Goal: Information Seeking & Learning: Learn about a topic

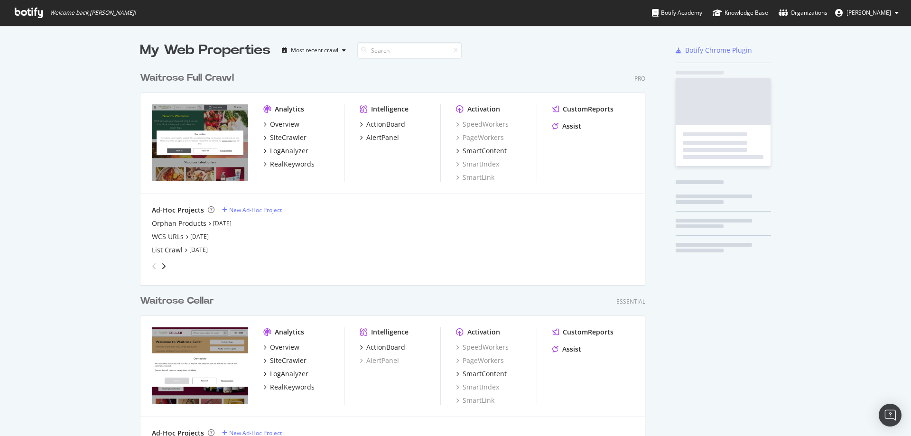
scroll to position [409, 506]
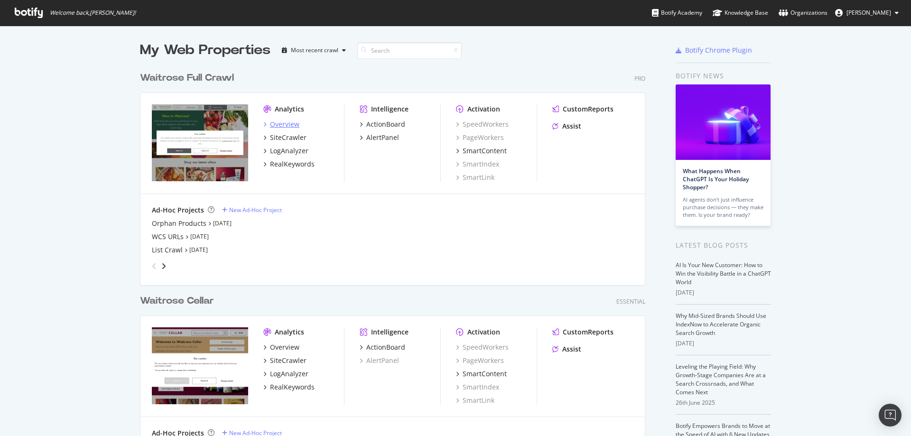
click at [293, 125] on div "Overview" at bounding box center [284, 124] width 29 height 9
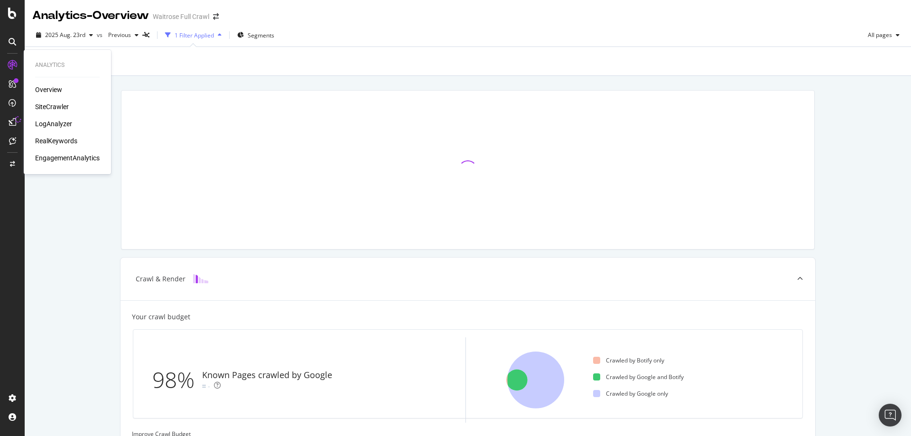
click at [68, 140] on div "RealKeywords" at bounding box center [56, 140] width 42 height 9
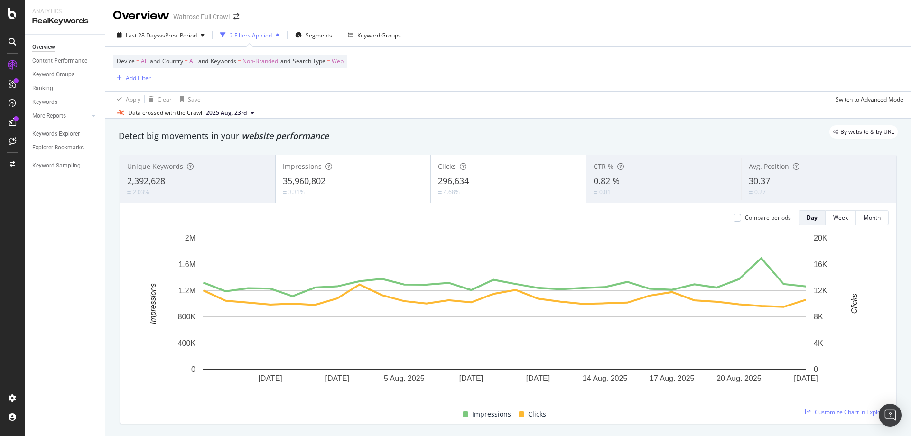
click at [364, 129] on div "By website & by URL" at bounding box center [503, 131] width 789 height 13
click at [193, 35] on span "vs Prev. Period" at bounding box center [177, 35] width 37 height 8
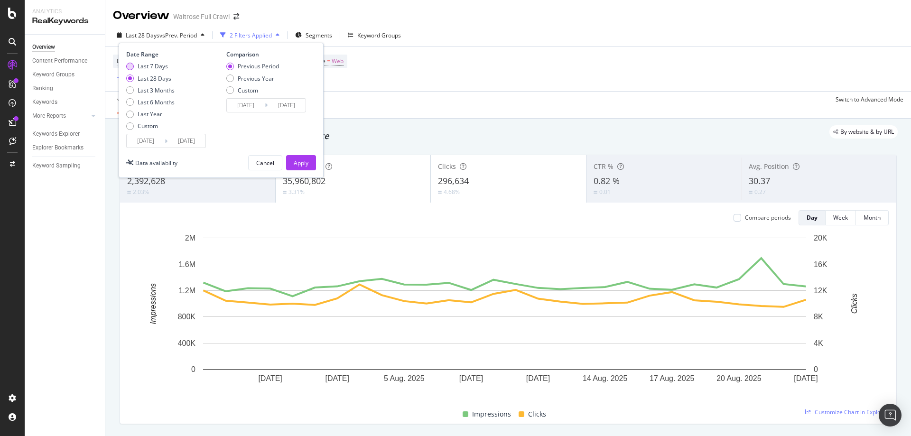
click at [150, 65] on div "Last 7 Days" at bounding box center [153, 66] width 30 height 8
type input "[DATE]"
click at [156, 139] on input "[DATE]" at bounding box center [146, 140] width 38 height 13
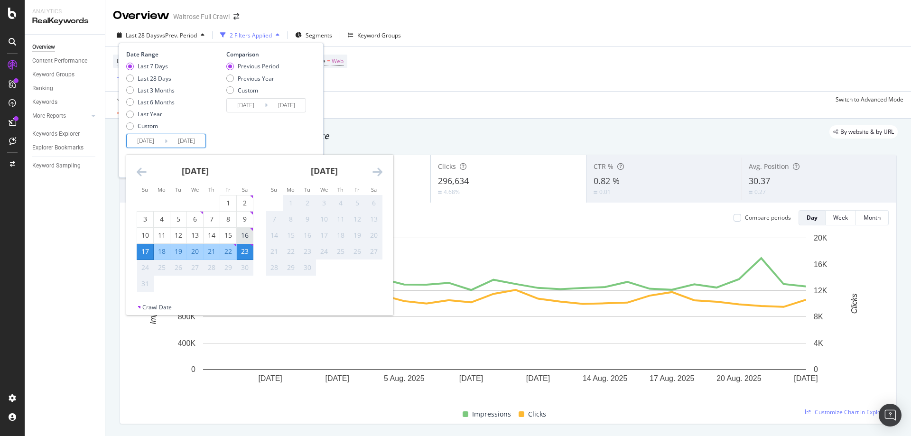
click at [253, 239] on td "16" at bounding box center [245, 235] width 17 height 16
type input "[DATE]"
click at [226, 252] on div "22" at bounding box center [228, 251] width 16 height 9
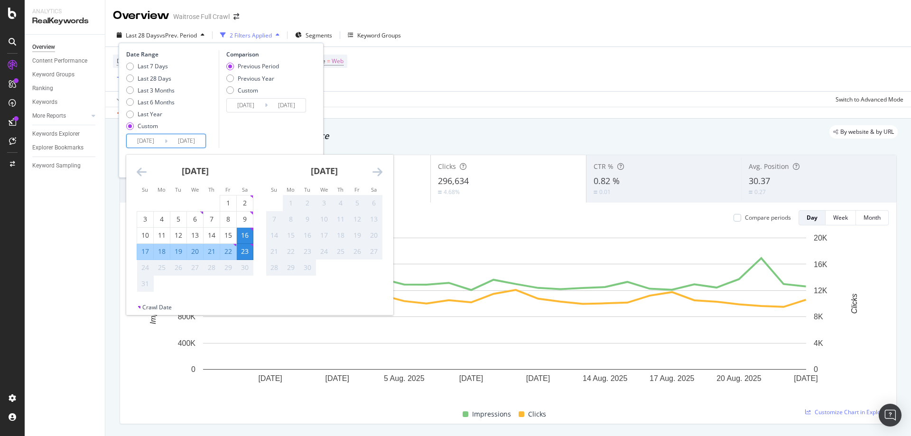
type input "[DATE]"
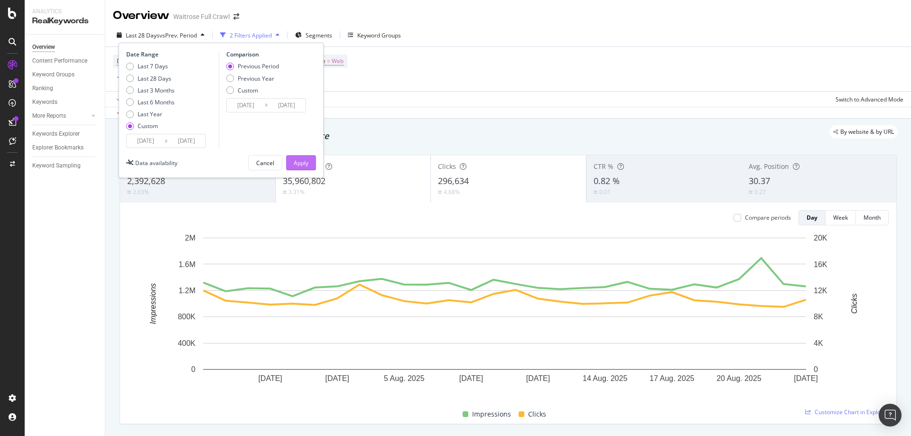
click at [308, 160] on button "Apply" at bounding box center [301, 162] width 30 height 15
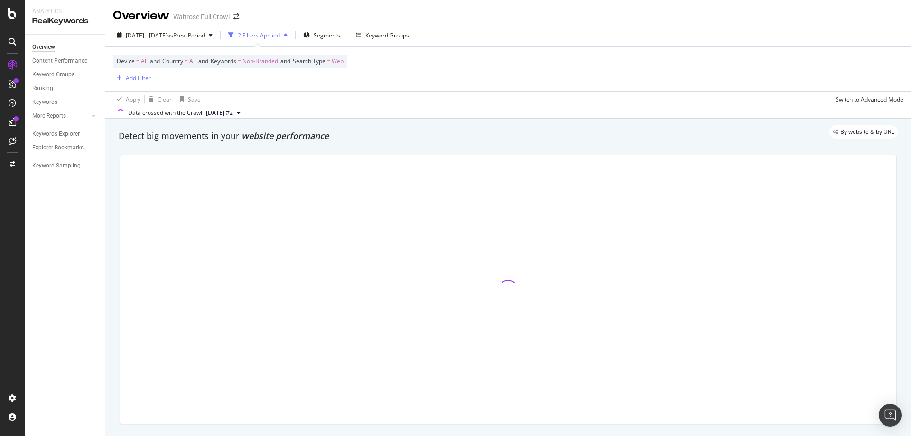
click at [215, 138] on div "By website & by URL" at bounding box center [503, 131] width 789 height 13
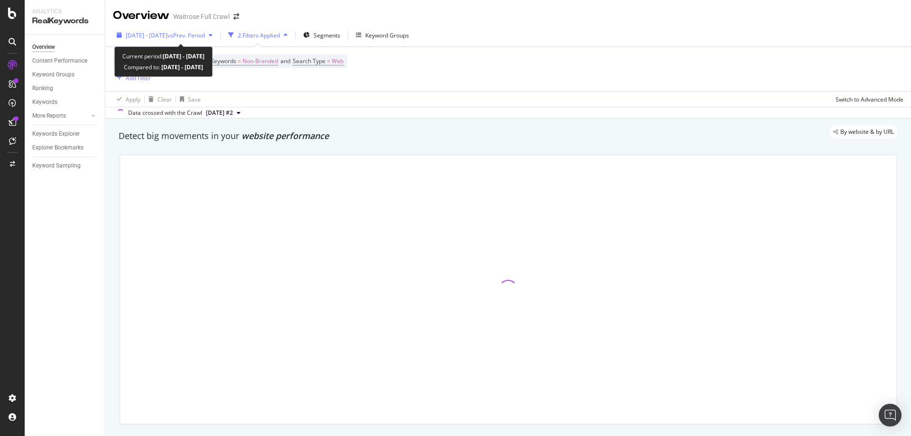
click at [168, 35] on span "[DATE] - [DATE]" at bounding box center [147, 35] width 42 height 8
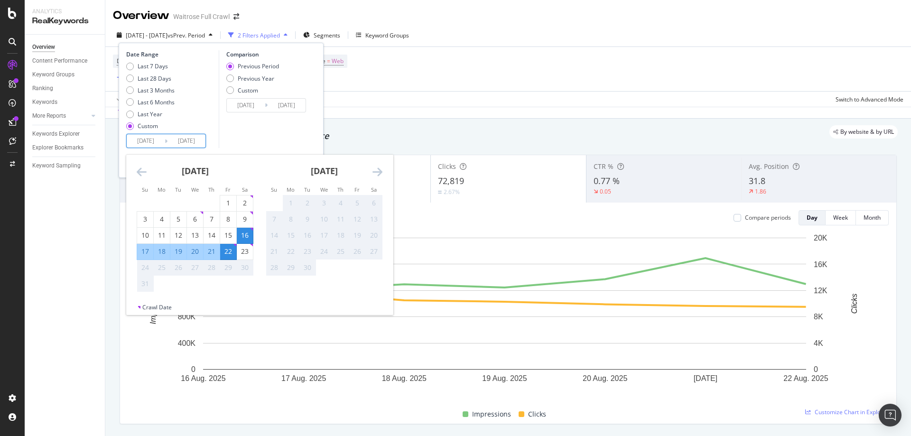
click at [142, 140] on input "[DATE]" at bounding box center [146, 140] width 38 height 13
click at [245, 229] on div "16" at bounding box center [245, 236] width 16 height 16
click at [229, 253] on div "22" at bounding box center [228, 251] width 16 height 9
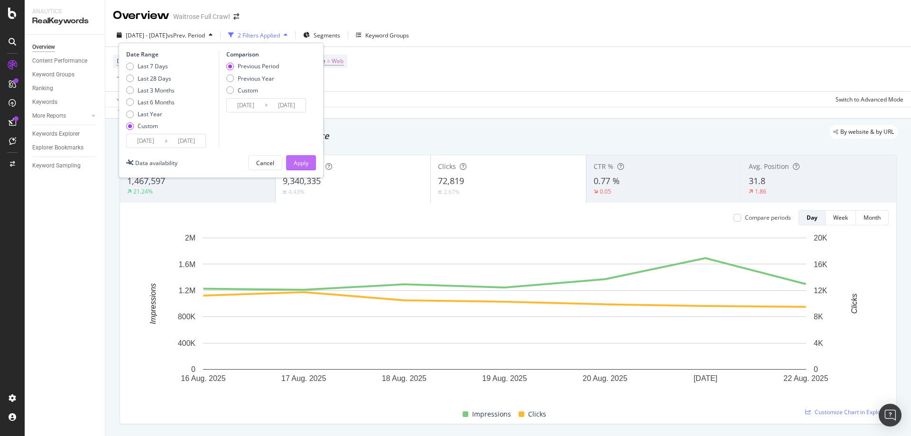
click at [294, 161] on div "Apply" at bounding box center [301, 163] width 15 height 8
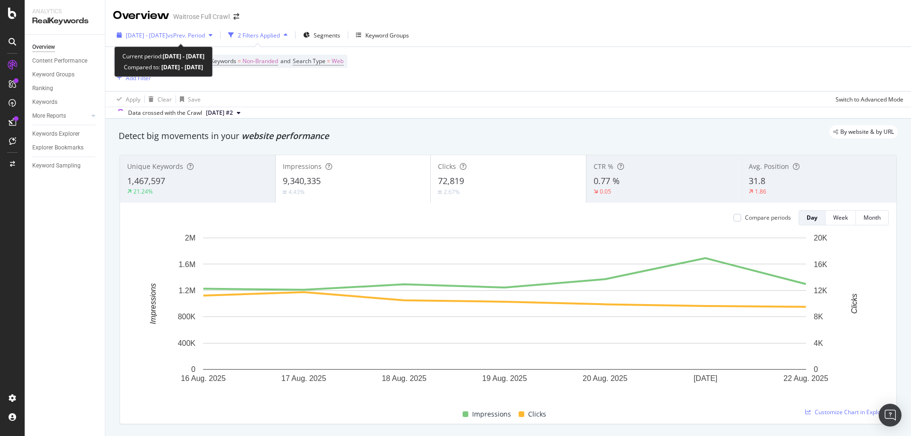
click at [168, 33] on span "[DATE] - [DATE]" at bounding box center [147, 35] width 42 height 8
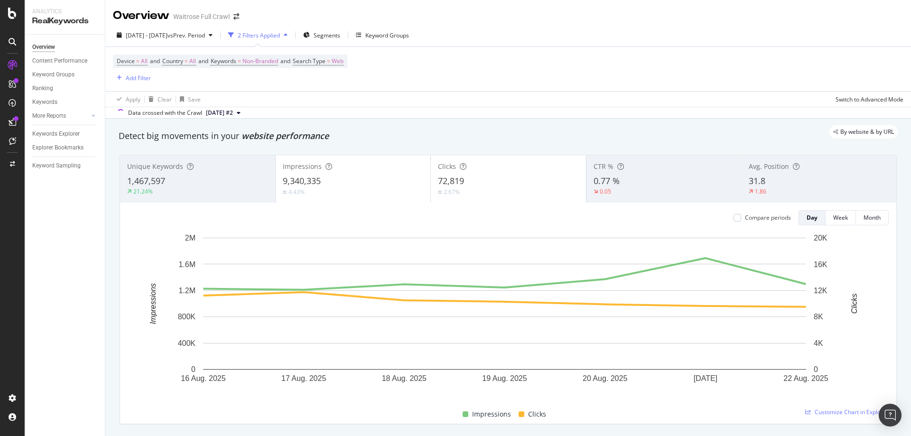
click at [392, 96] on div "Apply Clear Save Switch to Advanced Mode" at bounding box center [508, 99] width 806 height 16
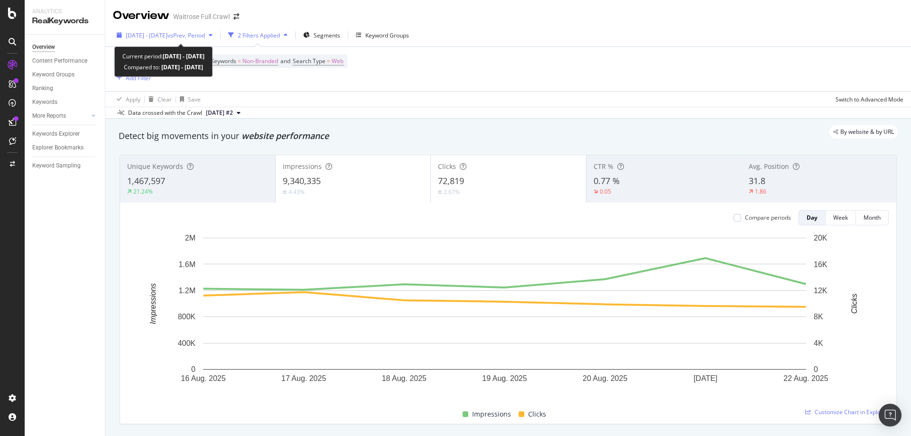
click at [205, 32] on span "vs Prev. Period" at bounding box center [186, 35] width 37 height 8
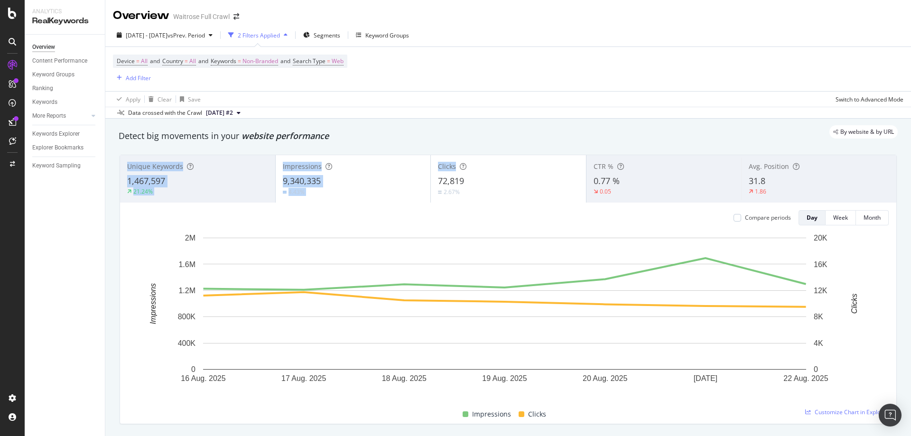
drag, startPoint x: 494, startPoint y: 172, endPoint x: 502, endPoint y: 124, distance: 48.1
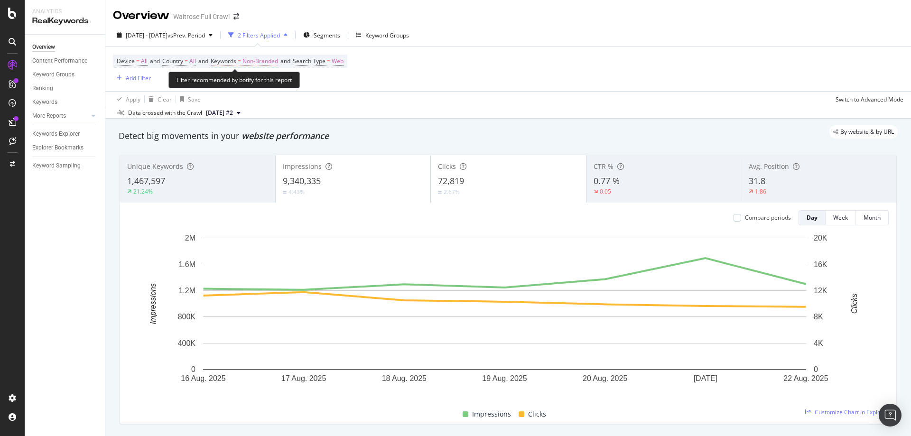
click at [261, 63] on span "Non-Branded" at bounding box center [261, 61] width 36 height 13
click at [260, 83] on span "Non-Branded" at bounding box center [243, 83] width 39 height 8
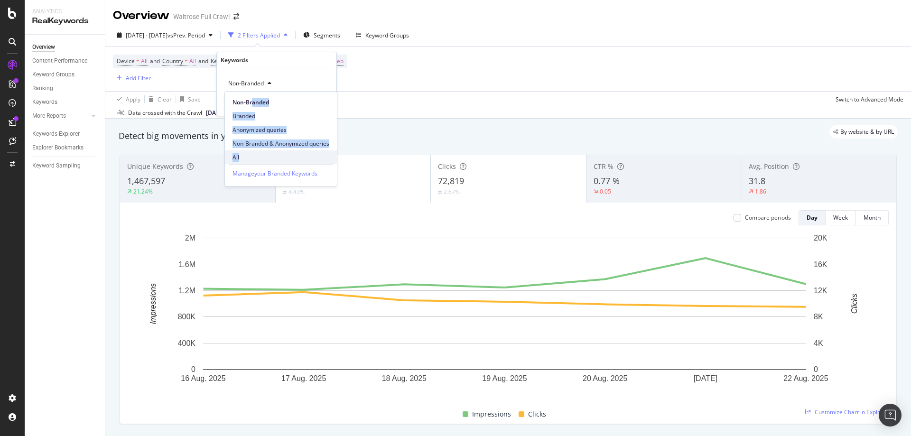
drag, startPoint x: 253, startPoint y: 100, endPoint x: 242, endPoint y: 160, distance: 61.7
click at [242, 161] on div "Non-Branded Branded Anonymized queries Non-Branded & Anonymized queries All" at bounding box center [281, 128] width 112 height 73
click at [242, 160] on span "All" at bounding box center [281, 157] width 97 height 9
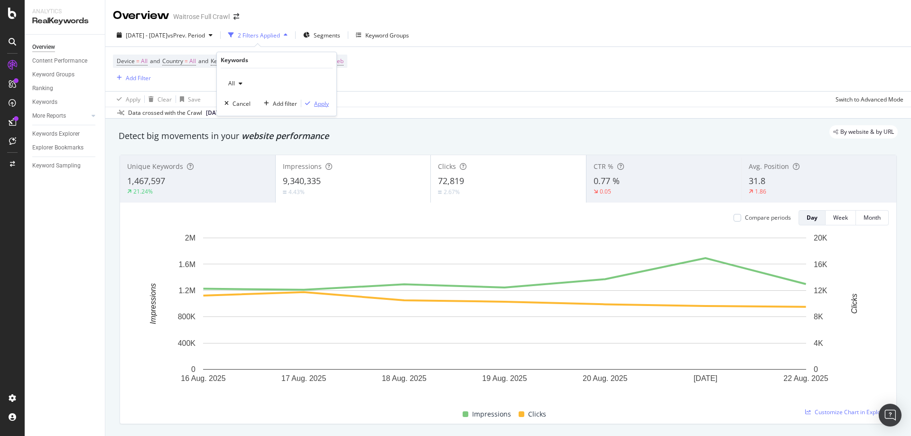
click at [310, 99] on div "Apply" at bounding box center [315, 103] width 28 height 9
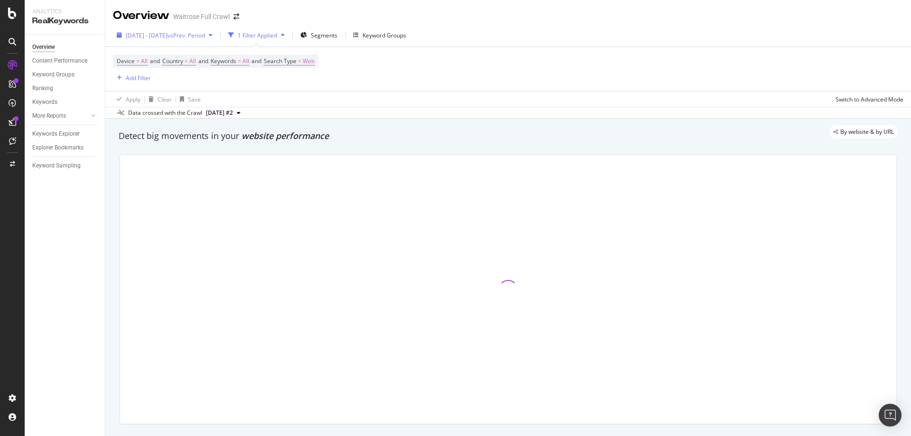
click at [216, 31] on div "[DATE] - [DATE] vs Prev. Period" at bounding box center [164, 35] width 103 height 14
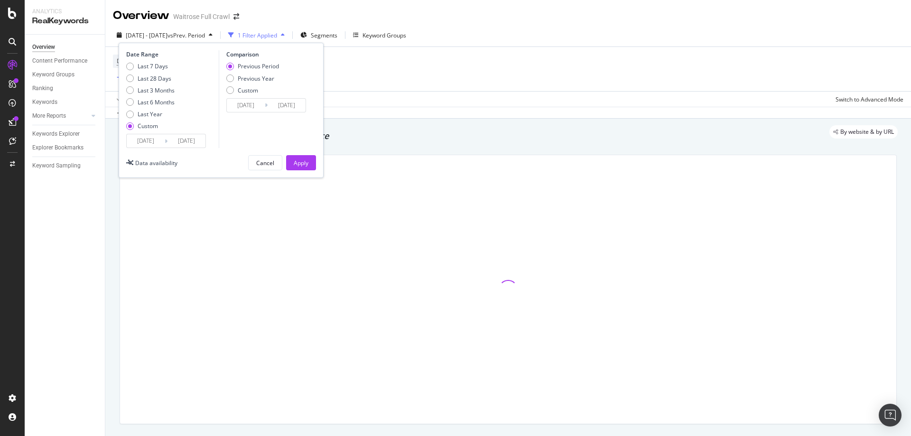
click at [251, 106] on input "[DATE]" at bounding box center [246, 105] width 38 height 13
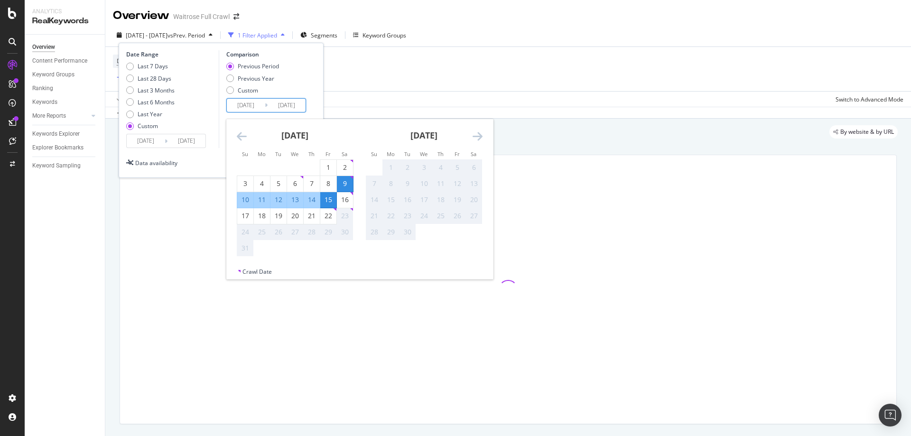
click at [403, 103] on div "Apply Clear Save Switch to Advanced Mode" at bounding box center [508, 99] width 806 height 16
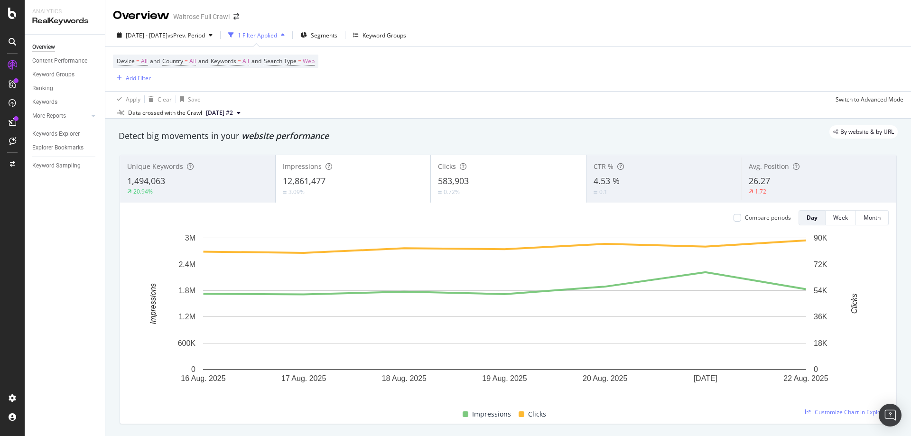
click at [419, 89] on div "Device = All and Country = All and Keywords = All and Search Type = Web Add Fil…" at bounding box center [508, 69] width 791 height 44
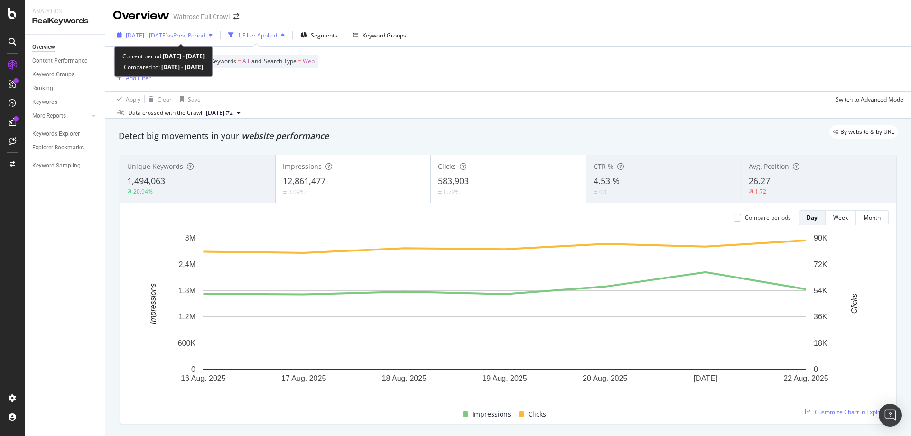
click at [151, 37] on span "[DATE] - [DATE]" at bounding box center [147, 35] width 42 height 8
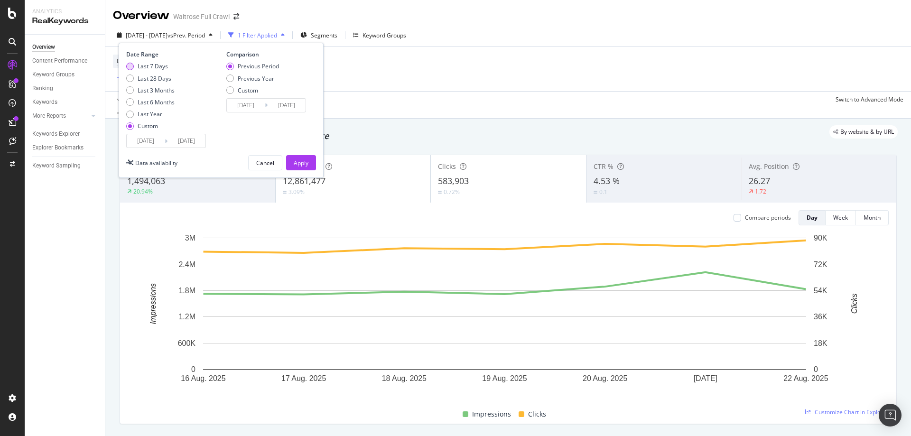
click at [155, 70] on div "Last 7 Days" at bounding box center [153, 66] width 30 height 8
type input "[DATE]"
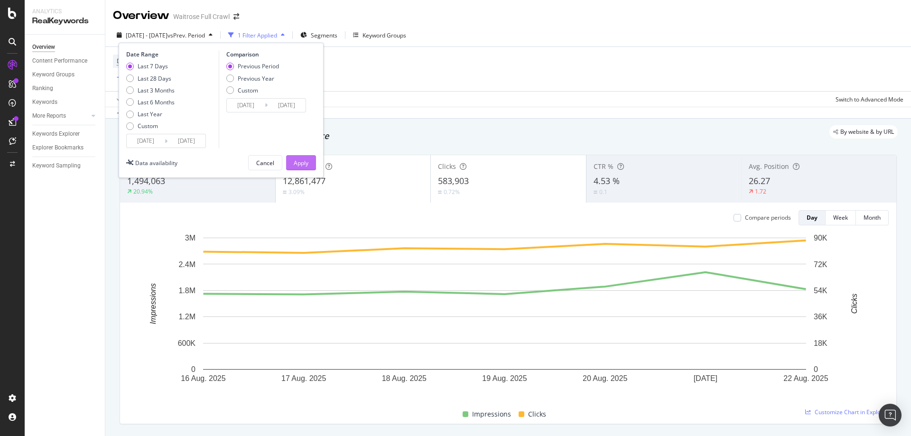
click at [311, 159] on button "Apply" at bounding box center [301, 162] width 30 height 15
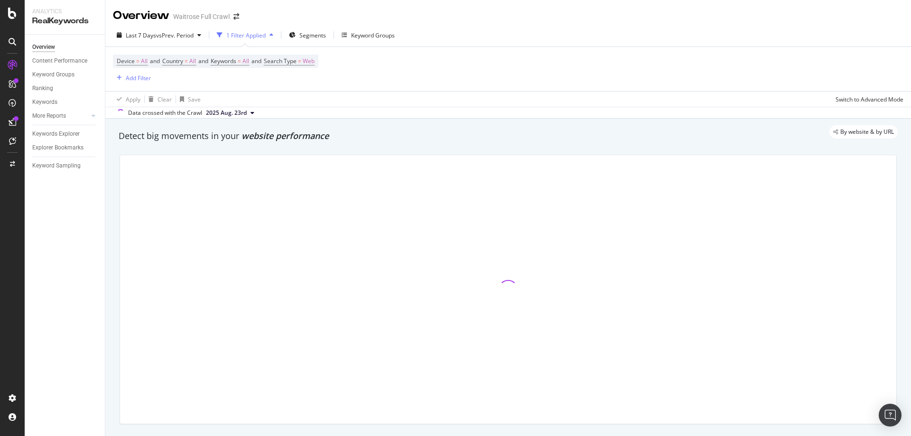
click at [172, 47] on div "Device = All and Country = All and Keywords = All and Search Type = Web Add Fil…" at bounding box center [508, 69] width 791 height 44
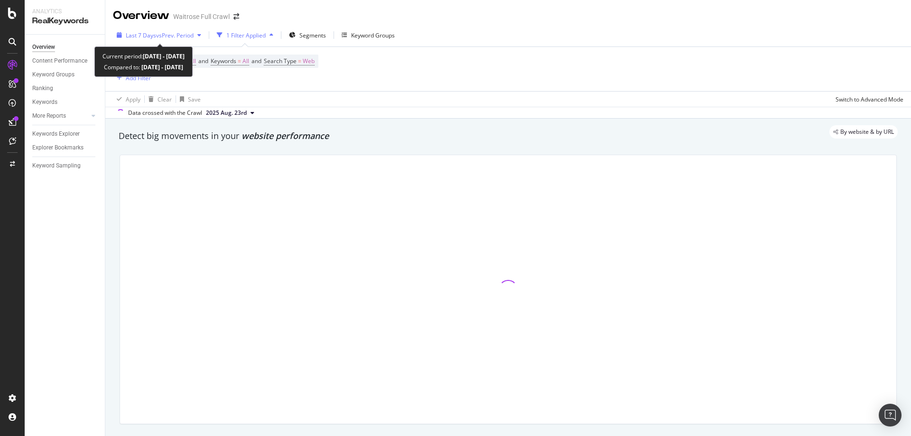
click at [190, 38] on span "vs Prev. Period" at bounding box center [174, 35] width 37 height 8
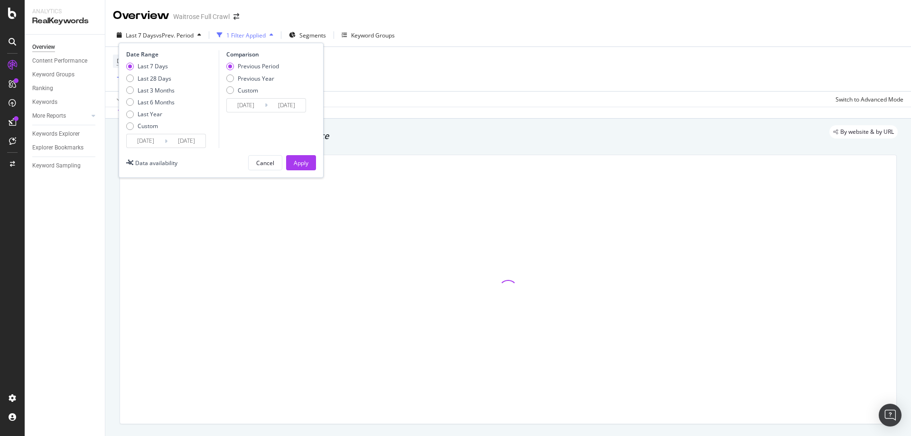
click at [540, 99] on div "Apply Clear Save Switch to Advanced Mode" at bounding box center [508, 99] width 806 height 16
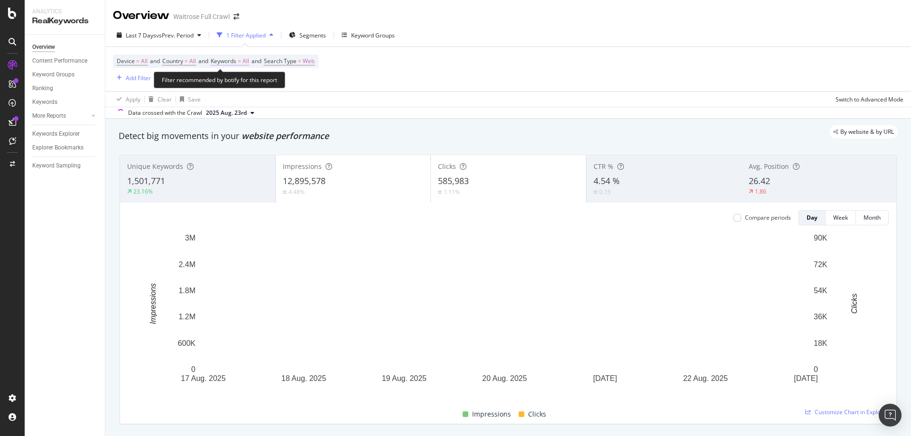
click at [249, 59] on span "All" at bounding box center [246, 61] width 7 height 13
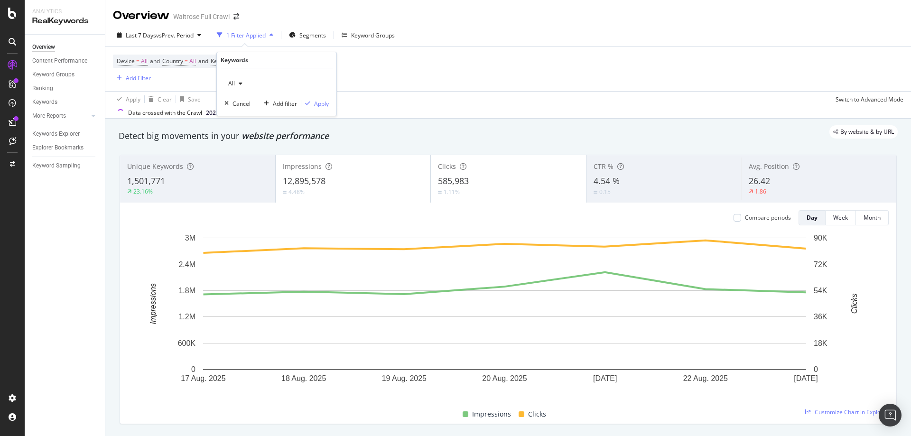
click at [234, 78] on div "All" at bounding box center [235, 83] width 22 height 14
click at [243, 86] on div "button" at bounding box center [240, 84] width 11 height 6
click at [266, 103] on span "Non-Branded" at bounding box center [281, 102] width 97 height 9
click at [316, 108] on button "Apply" at bounding box center [315, 103] width 28 height 9
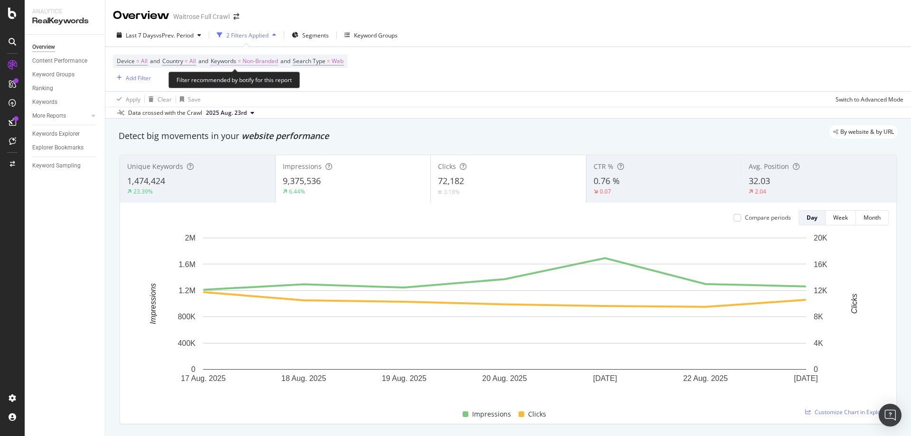
click at [259, 63] on span "Non-Branded" at bounding box center [261, 61] width 36 height 13
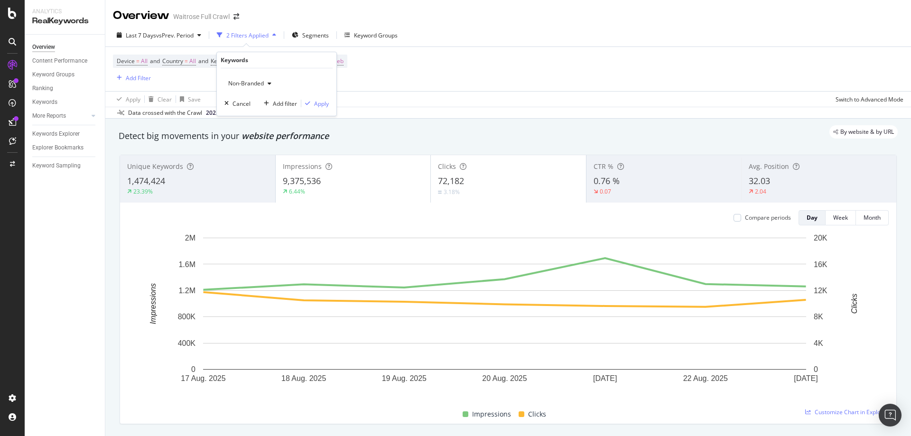
click at [270, 84] on icon "button" at bounding box center [270, 84] width 4 height 6
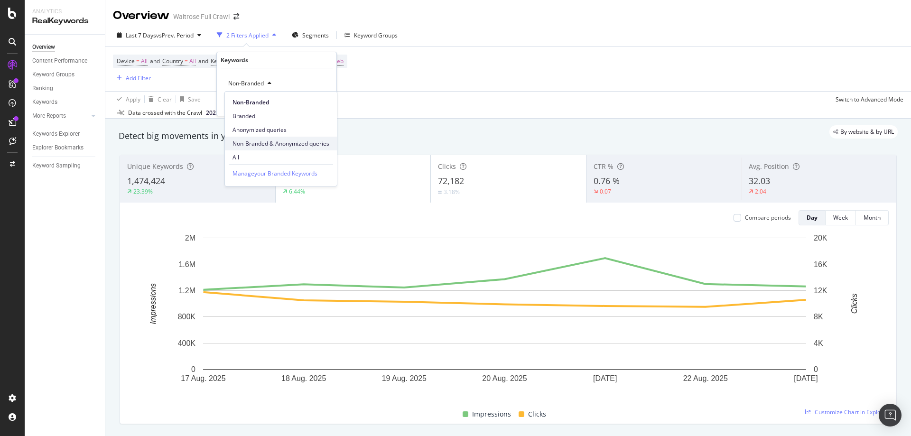
click at [282, 142] on span "Non-Branded & Anonymized queries" at bounding box center [281, 144] width 97 height 9
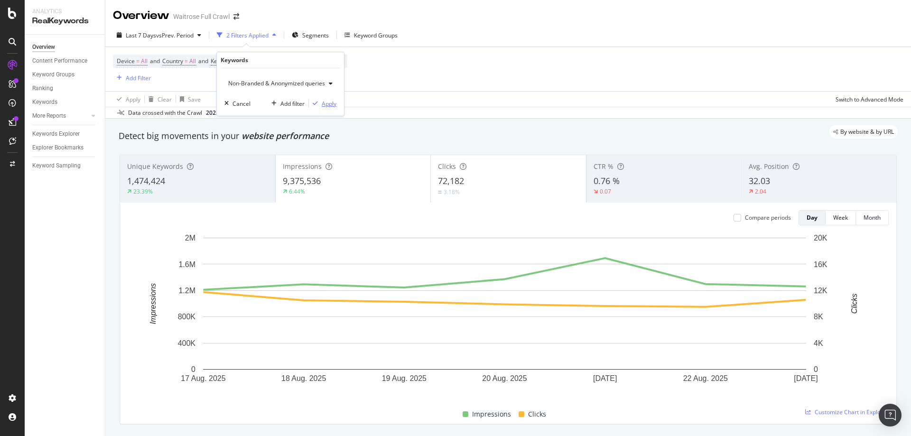
click at [333, 100] on div "Apply" at bounding box center [329, 104] width 15 height 8
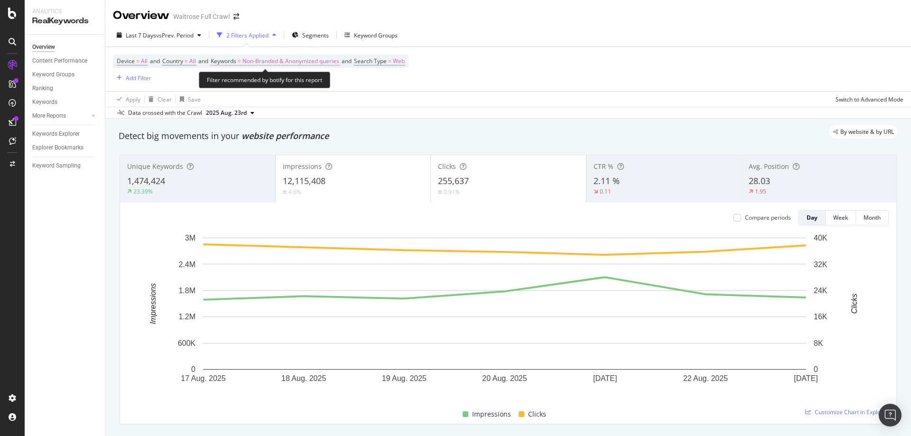
click at [305, 62] on span "Non-Branded & Anonymized queries" at bounding box center [291, 61] width 97 height 13
click at [421, 84] on div "Device = All and Country = All and Keywords = Non-Branded & Anonymized queries …" at bounding box center [508, 69] width 791 height 44
click at [309, 63] on span "Non-Branded & Anonymized queries" at bounding box center [291, 61] width 97 height 13
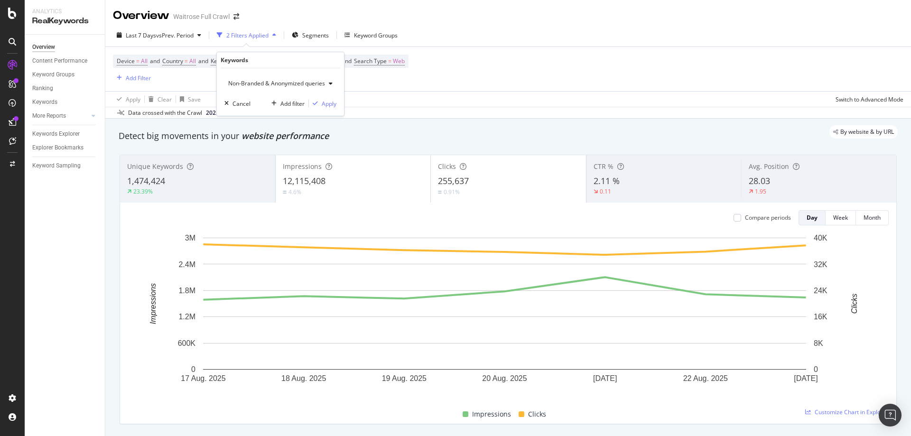
click at [276, 89] on div "Non-Branded & Anonymized queries" at bounding box center [280, 83] width 112 height 14
click at [258, 105] on span "Non-Branded" at bounding box center [282, 102] width 99 height 9
click at [328, 103] on div "Apply" at bounding box center [321, 104] width 15 height 8
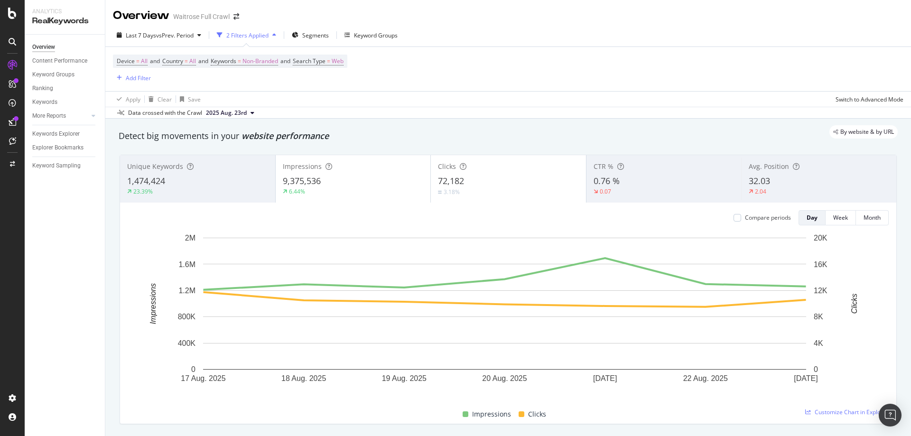
click at [414, 138] on div "By website & by URL" at bounding box center [503, 131] width 789 height 13
click at [274, 65] on span "Non-Branded" at bounding box center [261, 61] width 36 height 13
click at [265, 84] on div "button" at bounding box center [269, 84] width 11 height 6
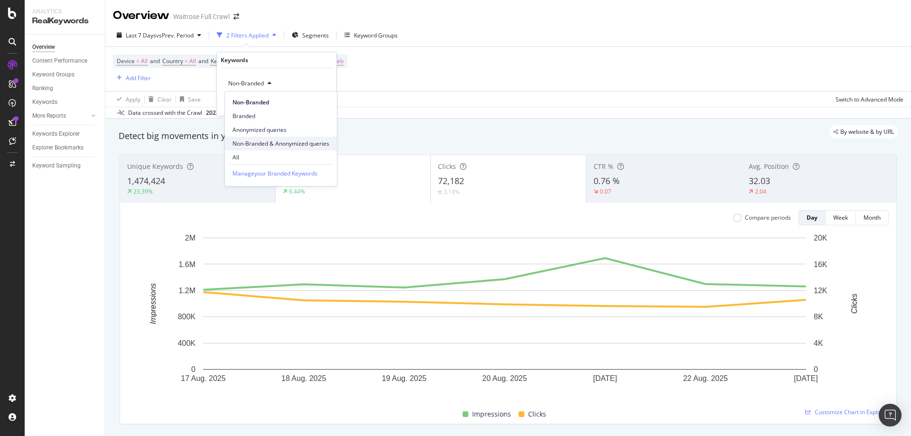
click at [266, 143] on span "Non-Branded & Anonymized queries" at bounding box center [281, 144] width 97 height 9
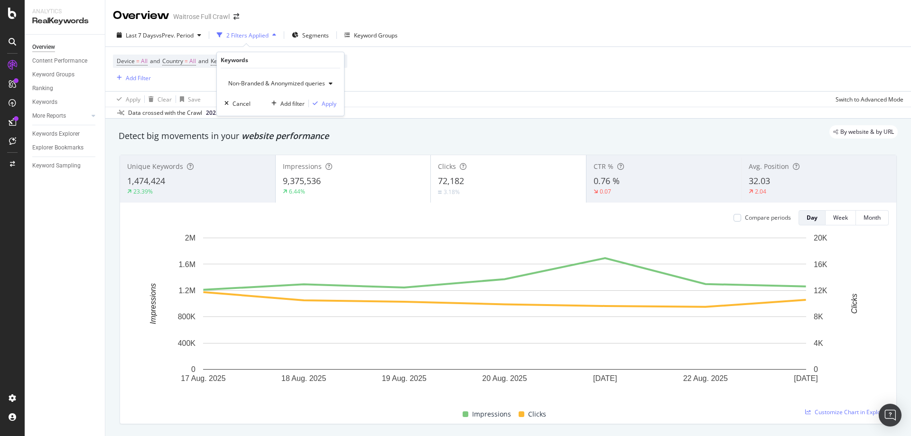
click at [325, 96] on div "Non-Branded & Anonymized queries Cancel Add filter Apply" at bounding box center [280, 91] width 127 height 47
click at [328, 101] on div "Apply" at bounding box center [329, 104] width 15 height 8
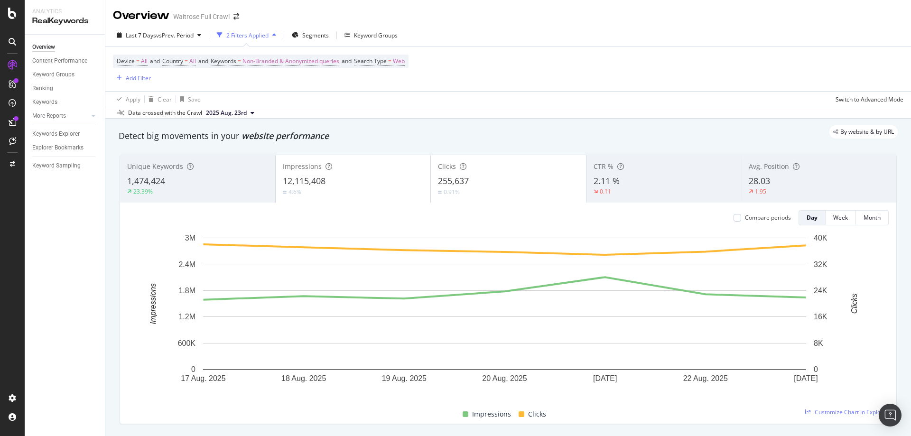
click at [464, 137] on div "By website & by URL" at bounding box center [503, 131] width 789 height 13
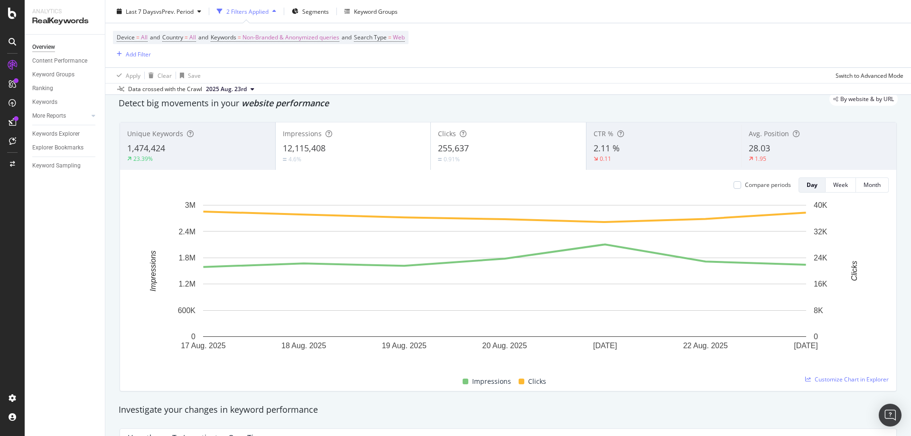
scroll to position [47, 0]
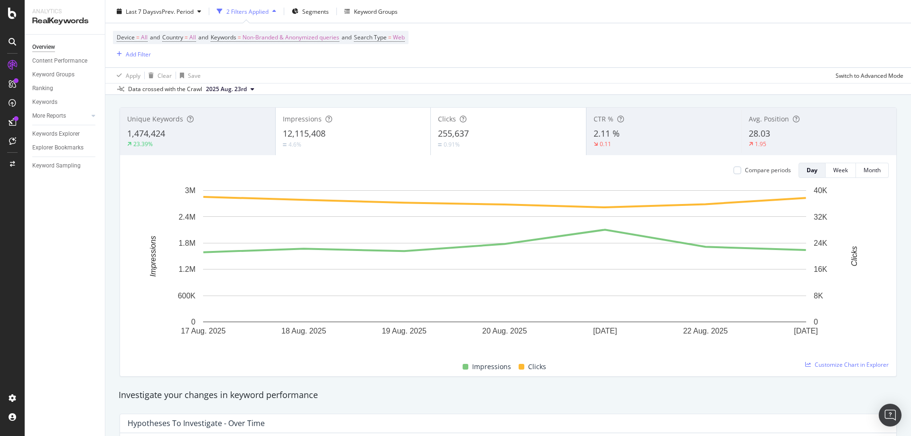
click at [445, 98] on div "Detect big movements in your website performance" at bounding box center [508, 89] width 789 height 22
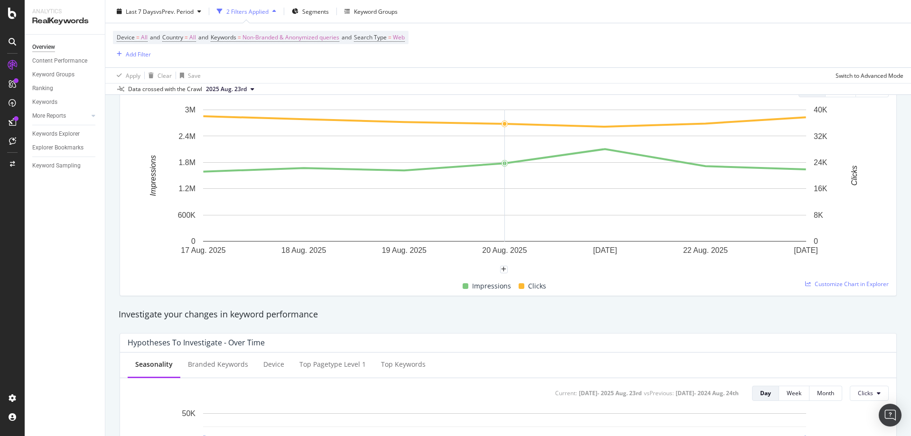
scroll to position [0, 0]
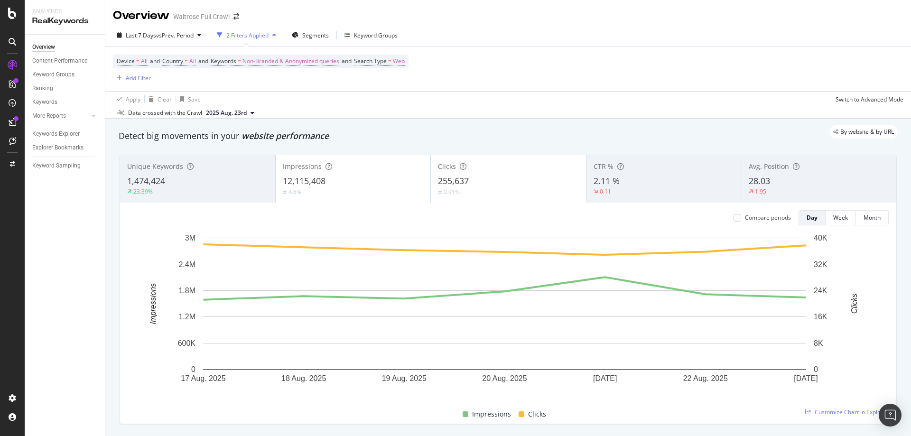
click at [340, 80] on div "Device = All and Country = All and Keywords = Non-Branded & Anonymized queries …" at bounding box center [261, 69] width 296 height 29
click at [453, 99] on div "Apply Clear Save Switch to Advanced Mode" at bounding box center [508, 99] width 806 height 16
click at [304, 64] on span "Non-Branded & Anonymized queries" at bounding box center [291, 61] width 97 height 13
click at [278, 82] on span "Non-Branded & Anonymized queries" at bounding box center [274, 83] width 101 height 8
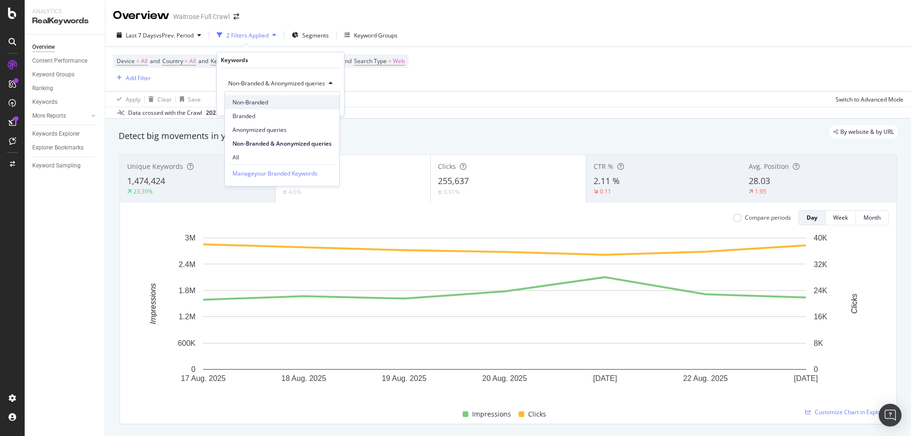
click at [254, 99] on span "Non-Branded" at bounding box center [282, 102] width 99 height 9
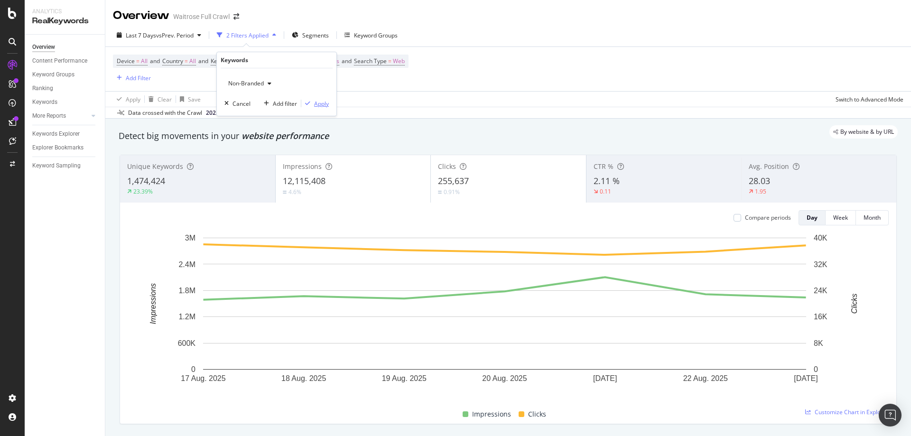
click at [322, 100] on div "Apply" at bounding box center [321, 104] width 15 height 8
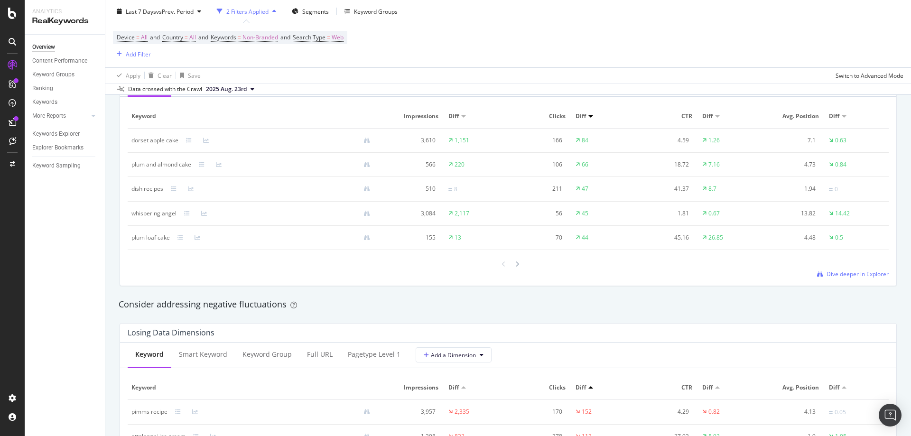
scroll to position [807, 0]
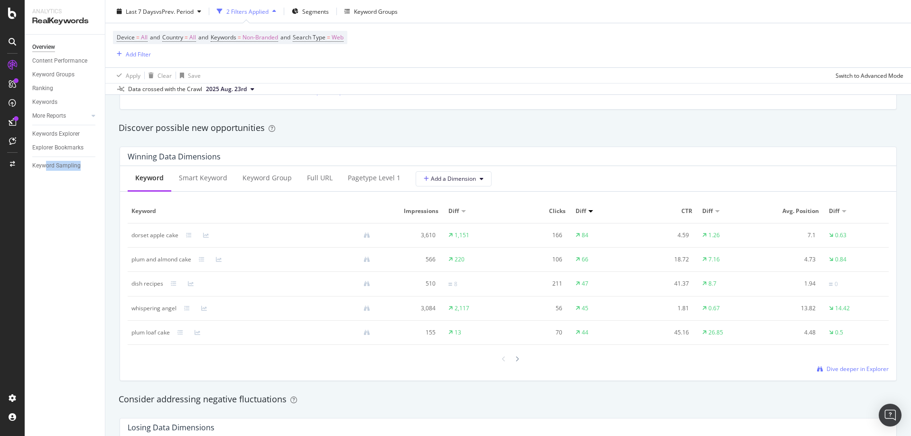
drag, startPoint x: 48, startPoint y: 284, endPoint x: 96, endPoint y: 275, distance: 49.2
click at [96, 275] on div "Overview Content Performance Keyword Groups Ranking Keywords More Reports Count…" at bounding box center [65, 236] width 80 height 402
click at [109, 278] on div "By website & by URL Detect big movements in your website performance Unique Key…" at bounding box center [508, 320] width 806 height 2016
drag, startPoint x: 131, startPoint y: 290, endPoint x: 179, endPoint y: 288, distance: 48.9
click at [179, 288] on td "dish recipes" at bounding box center [255, 284] width 254 height 25
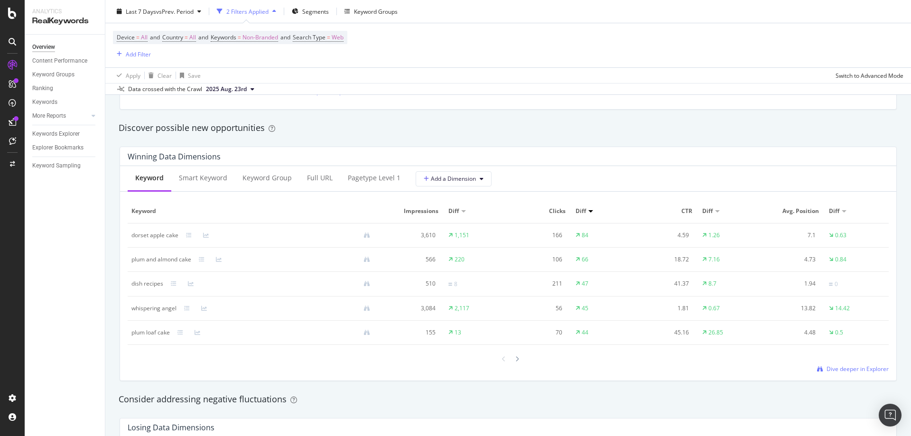
click at [103, 271] on div "Overview Content Performance Keyword Groups Ranking Keywords More Reports Count…" at bounding box center [65, 236] width 80 height 402
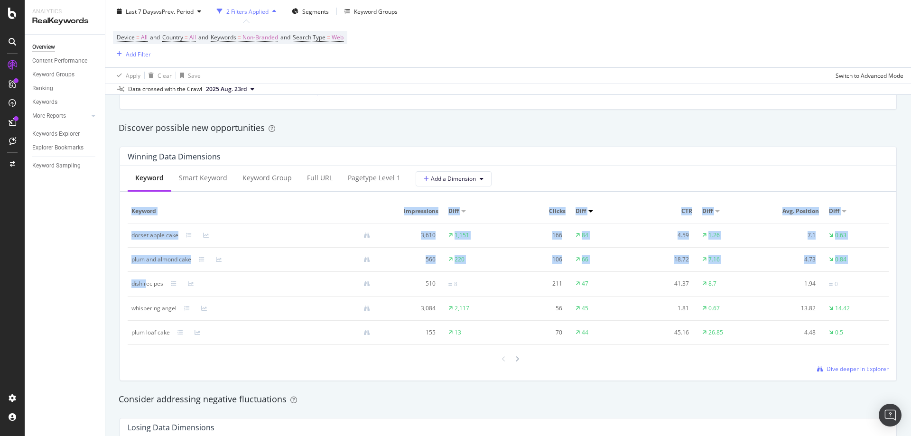
drag, startPoint x: 124, startPoint y: 289, endPoint x: 143, endPoint y: 286, distance: 19.2
click at [145, 285] on div "Keyword Smart Keyword Keyword Group Full URL pagetype Level 1 Add a Dimension K…" at bounding box center [508, 273] width 776 height 215
drag, startPoint x: 140, startPoint y: 289, endPoint x: 132, endPoint y: 290, distance: 7.3
click at [139, 289] on td "dish recipes" at bounding box center [255, 284] width 254 height 25
click at [129, 289] on td "dish recipes" at bounding box center [255, 284] width 254 height 25
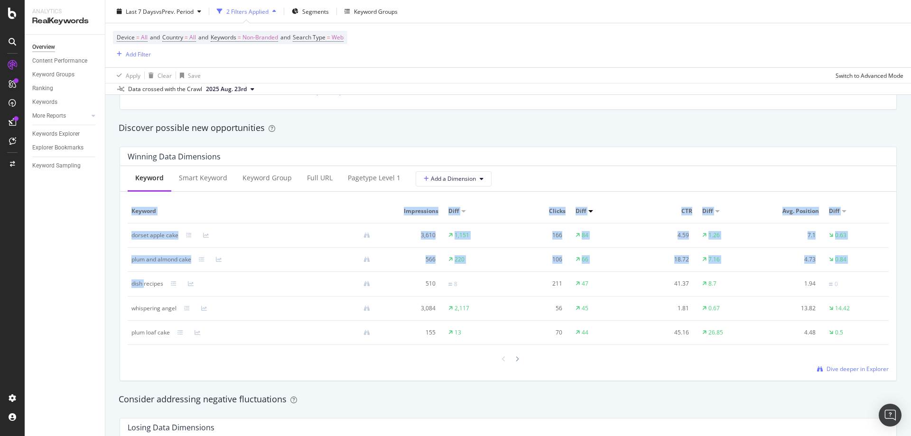
click at [131, 285] on td "dish recipes" at bounding box center [255, 284] width 254 height 25
click at [132, 283] on div "dish recipes" at bounding box center [147, 284] width 32 height 9
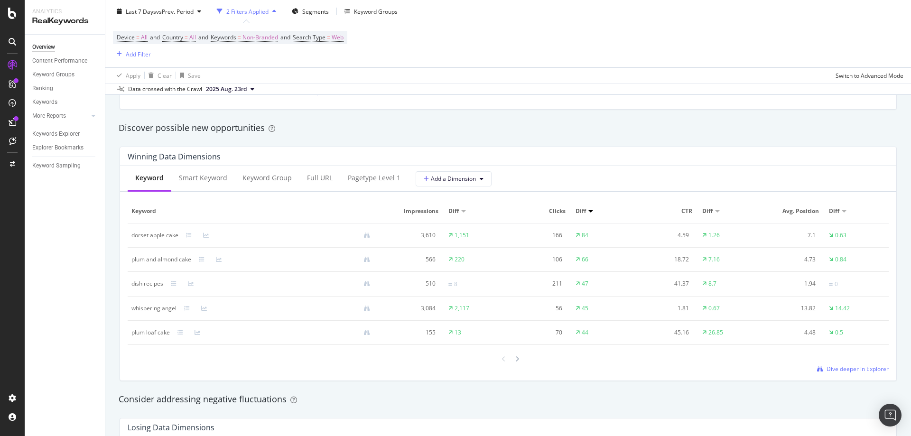
drag, startPoint x: 121, startPoint y: 284, endPoint x: 134, endPoint y: 284, distance: 12.8
click at [126, 284] on div "Keyword Smart Keyword Keyword Group Full URL pagetype Level 1 Add a Dimension K…" at bounding box center [508, 273] width 776 height 215
drag, startPoint x: 130, startPoint y: 284, endPoint x: 174, endPoint y: 290, distance: 44.9
click at [174, 290] on td "dish recipes" at bounding box center [255, 284] width 254 height 25
click at [76, 269] on div "Overview Content Performance Keyword Groups Ranking Keywords More Reports Count…" at bounding box center [65, 236] width 80 height 402
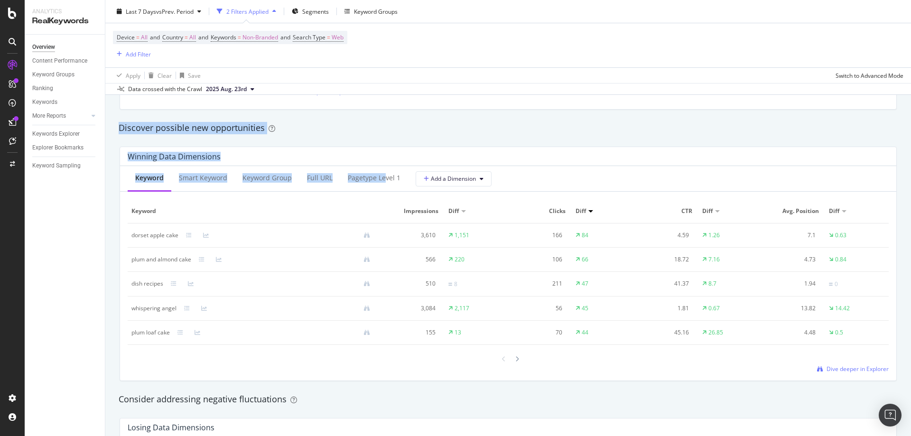
drag, startPoint x: 383, startPoint y: 186, endPoint x: 420, endPoint y: 92, distance: 100.4
click at [420, 92] on div "Overview Waitrose Full Crawl Last 7 Days vs Prev. Period 2 Filters Applied Segm…" at bounding box center [508, 218] width 806 height 436
click at [410, 96] on div "Dive deeper in Explorer" at bounding box center [586, 92] width 605 height 8
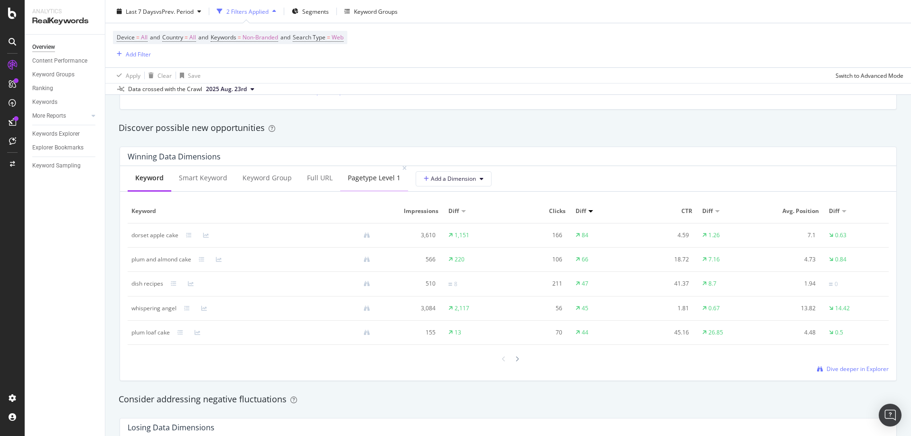
click at [365, 185] on div "pagetype Level 1" at bounding box center [374, 179] width 68 height 26
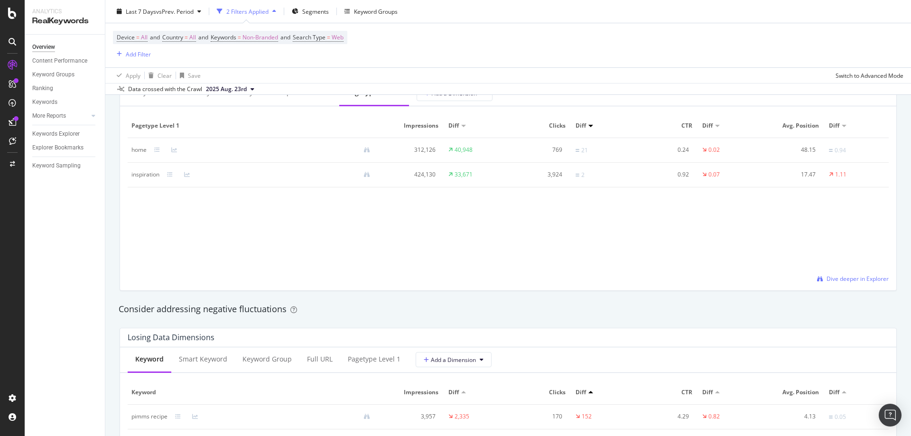
scroll to position [949, 0]
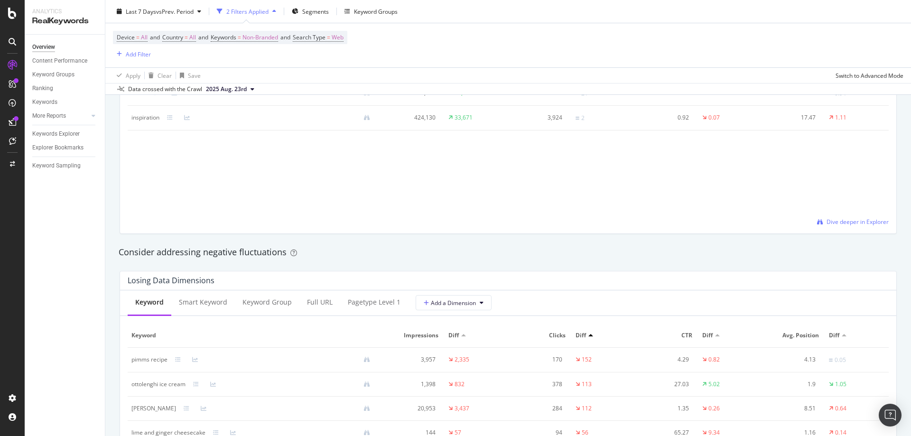
click at [372, 321] on div "Keyword Smart Keyword Keyword Group Full URL pagetype Level 1 Add a Dimension K…" at bounding box center [508, 397] width 776 height 215
click at [383, 288] on div "Losing Data Dimensions" at bounding box center [508, 280] width 776 height 19
click at [384, 292] on div "pagetype Level 1" at bounding box center [374, 303] width 68 height 26
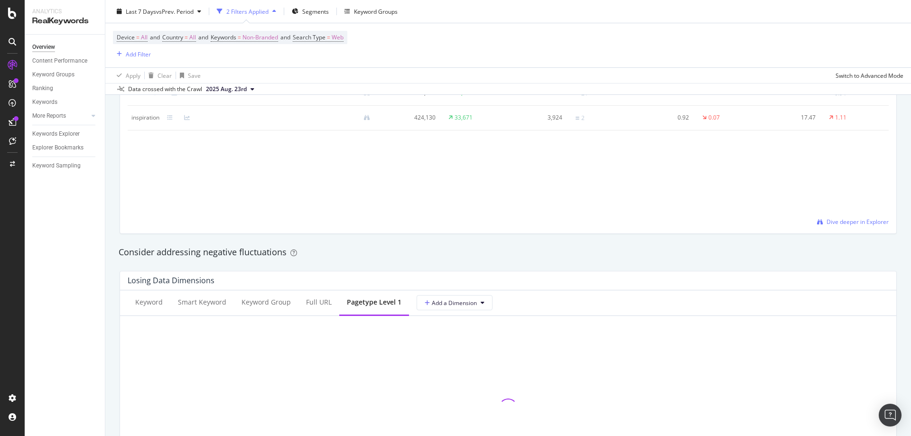
scroll to position [712, 0]
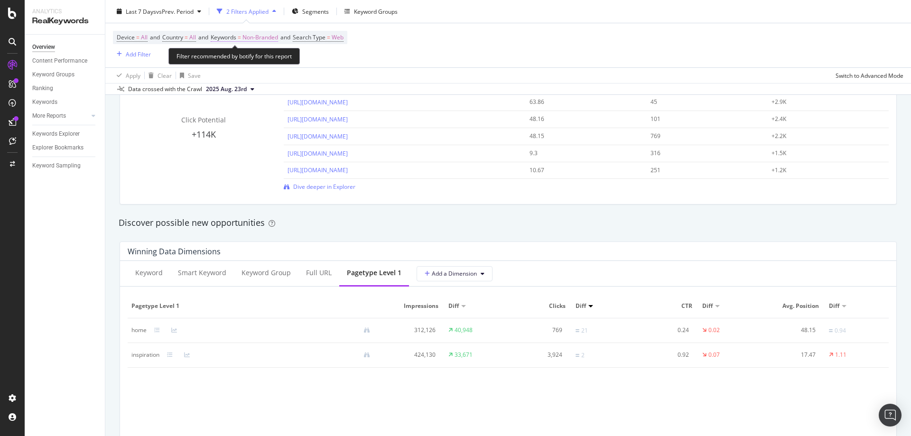
click at [262, 40] on span "Non-Branded" at bounding box center [261, 37] width 36 height 13
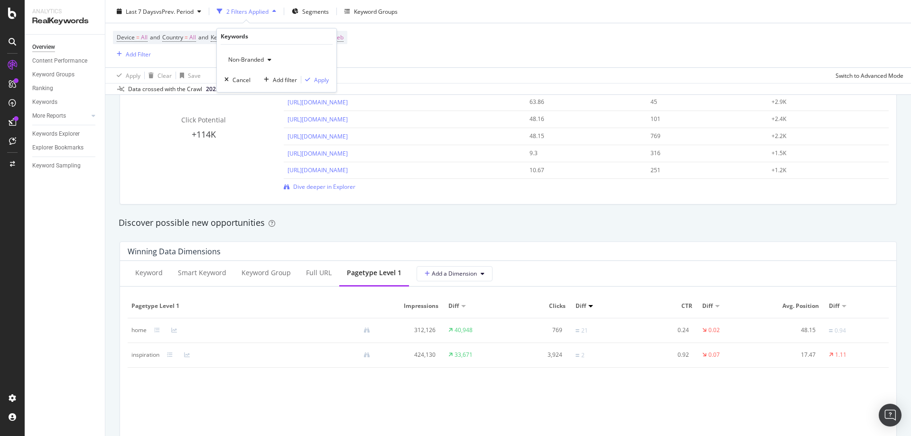
drag, startPoint x: 283, startPoint y: 64, endPoint x: 265, endPoint y: 59, distance: 18.1
click at [282, 63] on div "Non-Branded" at bounding box center [276, 59] width 104 height 15
click at [265, 59] on div "button" at bounding box center [269, 60] width 11 height 6
click at [428, 221] on div "Discover possible new opportunities" at bounding box center [508, 223] width 779 height 12
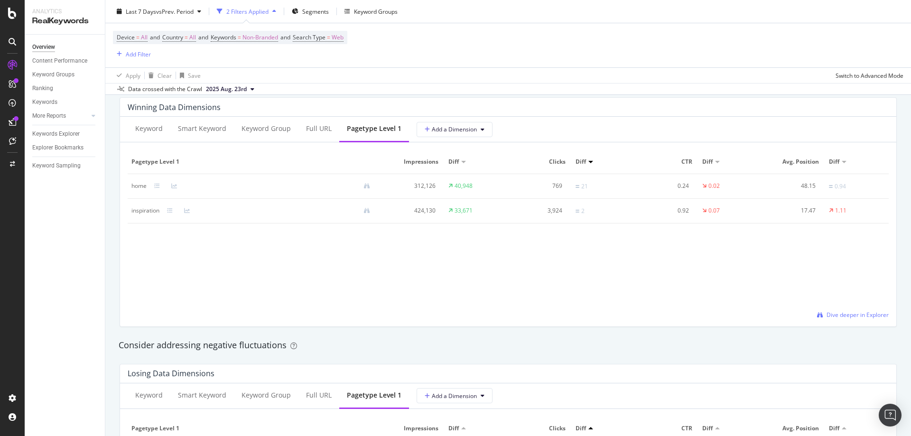
scroll to position [854, 0]
click at [157, 189] on icon at bounding box center [157, 188] width 6 height 6
click at [158, 188] on icon at bounding box center [157, 188] width 6 height 6
drag, startPoint x: 476, startPoint y: 190, endPoint x: 387, endPoint y: 182, distance: 89.6
click at [387, 182] on tr "home 312,126 40,948 769 21 0.24 0.02 48.15 0.94" at bounding box center [508, 188] width 761 height 25
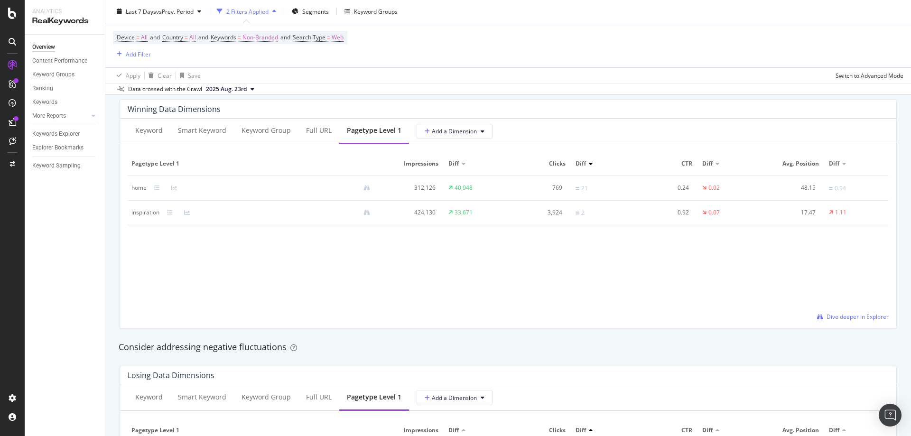
click at [477, 266] on div "pagetype Level 1 Impressions Diff Clicks Diff CTR Diff Avg. Position Diff home …" at bounding box center [508, 236] width 761 height 169
drag, startPoint x: 488, startPoint y: 194, endPoint x: 356, endPoint y: 189, distance: 132.0
click at [356, 189] on tr "home 312,126 40,948 769 21 0.24 0.02 48.15 0.94" at bounding box center [508, 188] width 761 height 25
click at [436, 288] on div "pagetype Level 1 Impressions Diff Clicks Diff CTR Diff Avg. Position Diff home …" at bounding box center [508, 236] width 761 height 169
click at [157, 187] on icon at bounding box center [157, 188] width 6 height 6
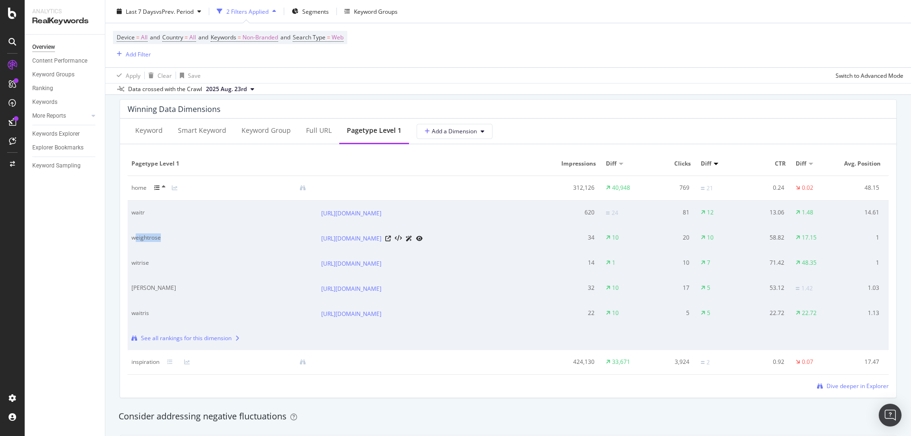
drag, startPoint x: 171, startPoint y: 239, endPoint x: 132, endPoint y: 239, distance: 38.4
click at [134, 240] on div "weightrose" at bounding box center [213, 238] width 164 height 9
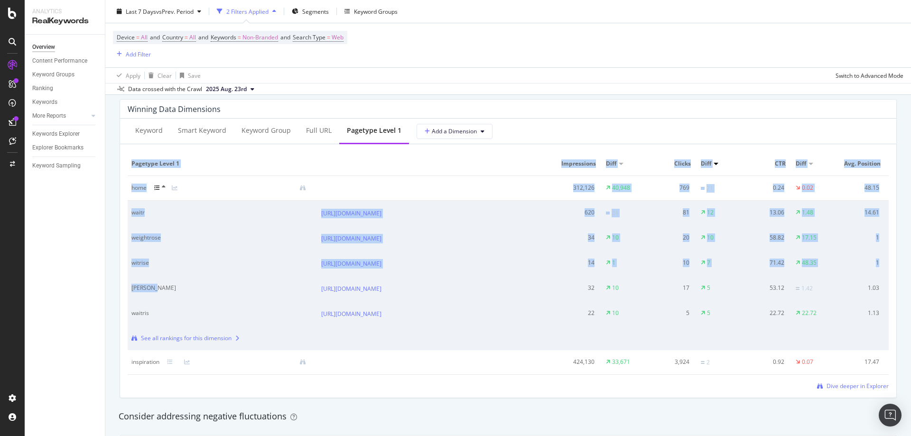
drag, startPoint x: 165, startPoint y: 289, endPoint x: 121, endPoint y: 259, distance: 53.0
click at [121, 259] on div "Keyword Smart Keyword Keyword Group Full URL pagetype Level 1 Add a Dimension p…" at bounding box center [508, 258] width 776 height 279
click at [194, 280] on td "[PERSON_NAME]" at bounding box center [223, 288] width 190 height 25
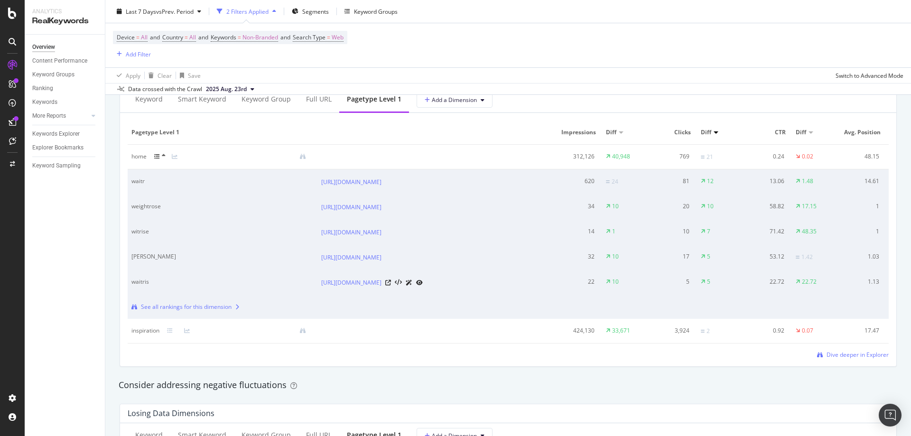
scroll to position [902, 0]
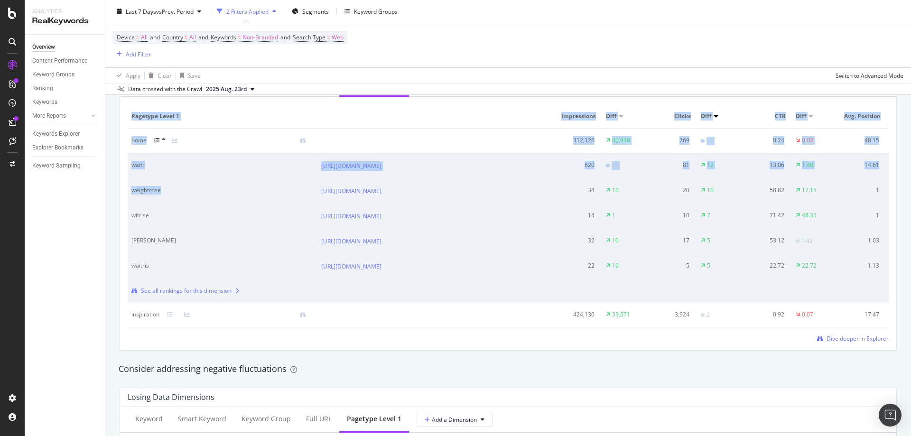
drag, startPoint x: 169, startPoint y: 188, endPoint x: 126, endPoint y: 181, distance: 43.2
click at [125, 182] on div "Keyword Smart Keyword Keyword Group Full URL pagetype Level 1 Add a Dimension p…" at bounding box center [508, 210] width 776 height 279
click at [138, 169] on div "waitr" at bounding box center [213, 165] width 164 height 9
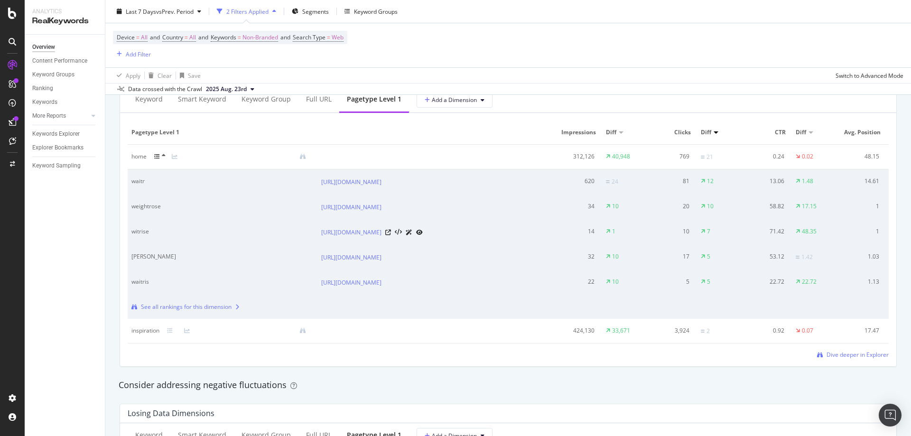
scroll to position [854, 0]
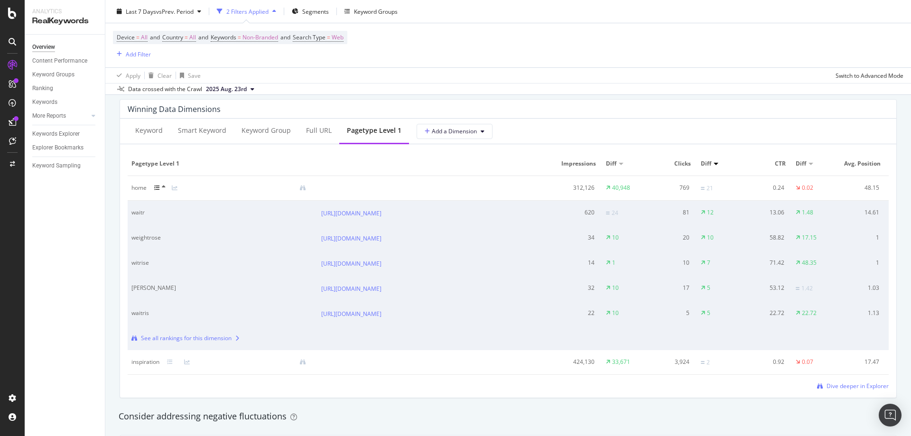
click at [163, 187] on icon at bounding box center [164, 187] width 4 height 6
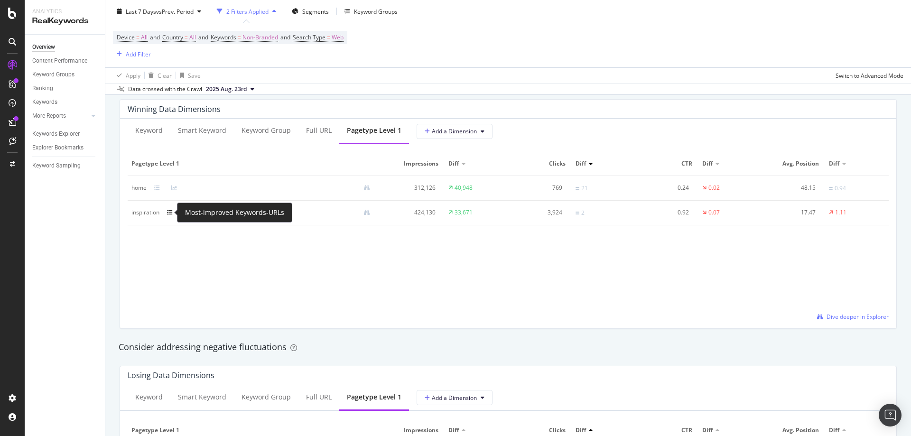
click at [169, 212] on icon at bounding box center [170, 213] width 6 height 6
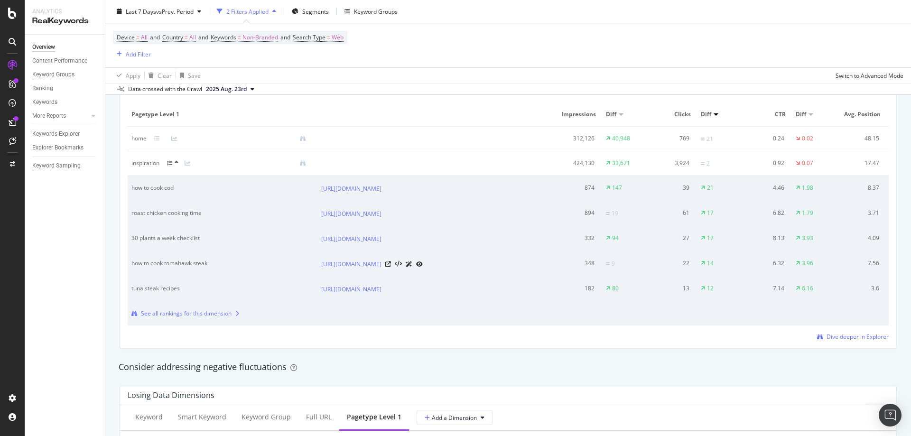
scroll to position [949, 0]
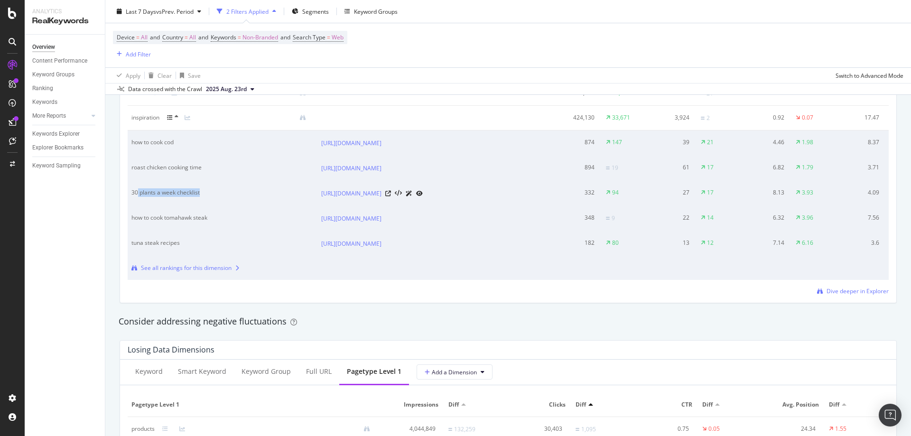
drag, startPoint x: 207, startPoint y: 214, endPoint x: 138, endPoint y: 210, distance: 69.9
click at [138, 197] on div "30 plants a week checklist" at bounding box center [213, 192] width 164 height 9
click at [162, 197] on div "30 plants a week checklist" at bounding box center [213, 192] width 164 height 9
drag, startPoint x: 210, startPoint y: 213, endPoint x: 146, endPoint y: 214, distance: 64.6
click at [146, 197] on div "30 plants a week checklist" at bounding box center [213, 192] width 164 height 9
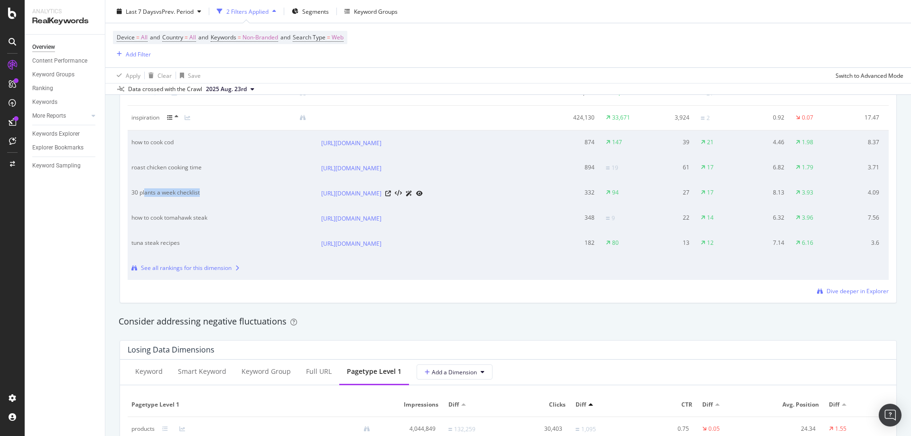
click at [146, 197] on div "30 plants a week checklist" at bounding box center [213, 192] width 164 height 9
click at [175, 118] on icon at bounding box center [177, 117] width 4 height 6
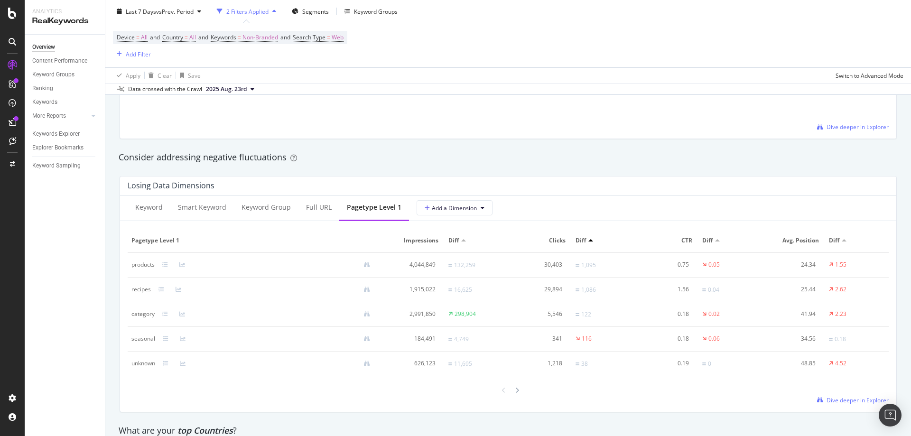
scroll to position [1092, 0]
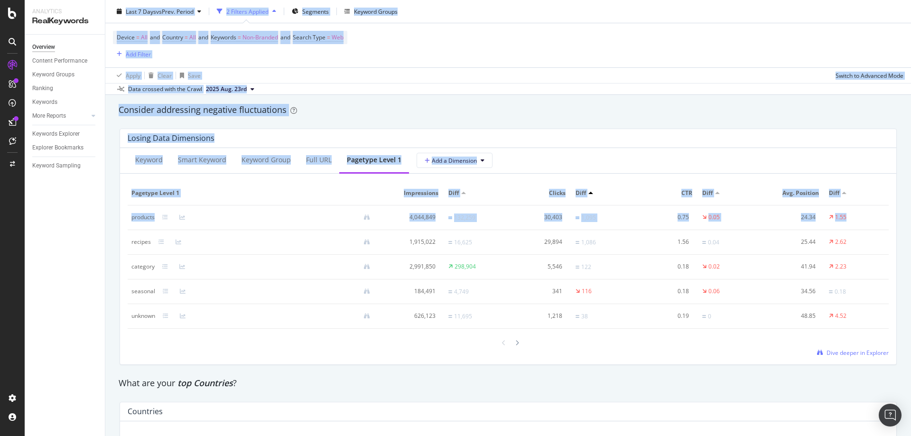
drag, startPoint x: 871, startPoint y: 222, endPoint x: 139, endPoint y: 229, distance: 732.8
click at [108, 216] on div "By website & by URL Detect big movements in your website performance Unique Key…" at bounding box center [508, 33] width 806 height 2013
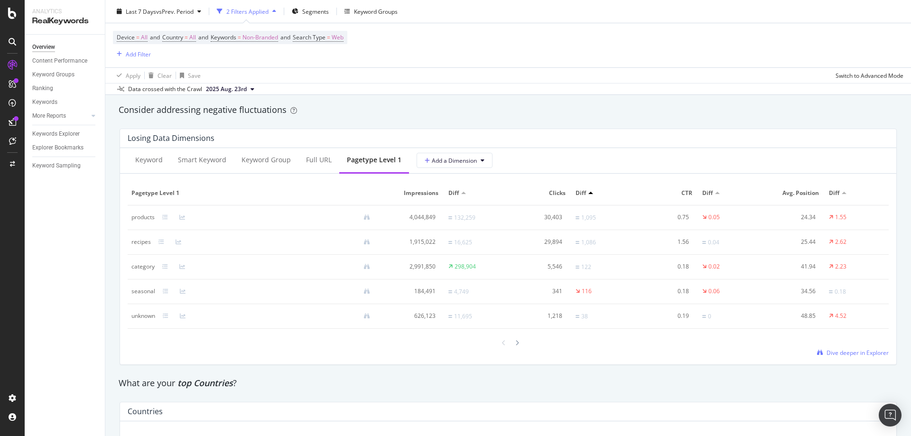
click at [133, 230] on td "recipes" at bounding box center [255, 242] width 254 height 25
click at [167, 293] on icon at bounding box center [166, 292] width 6 height 6
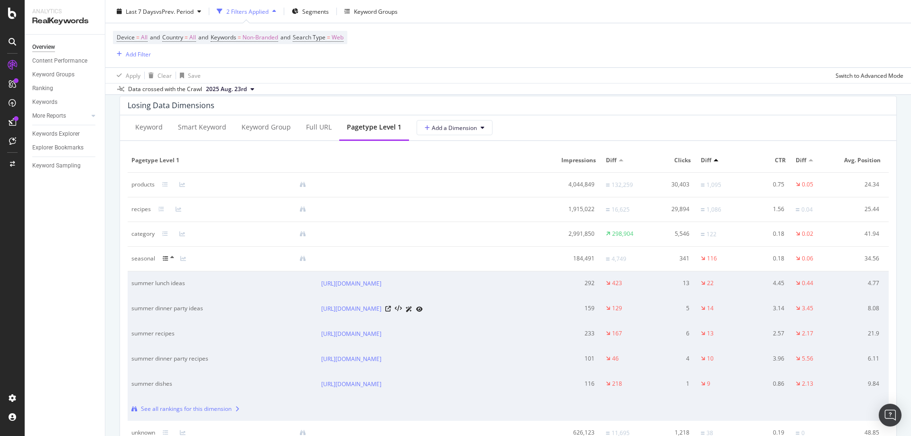
scroll to position [1139, 0]
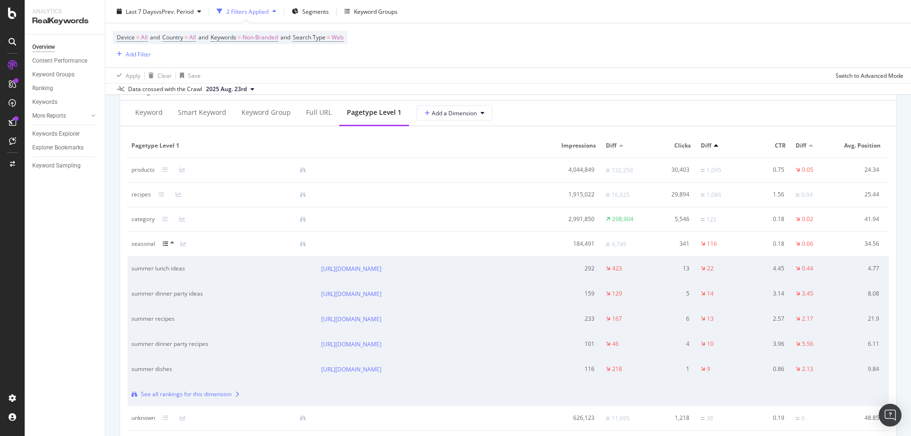
click at [166, 241] on icon at bounding box center [166, 244] width 6 height 6
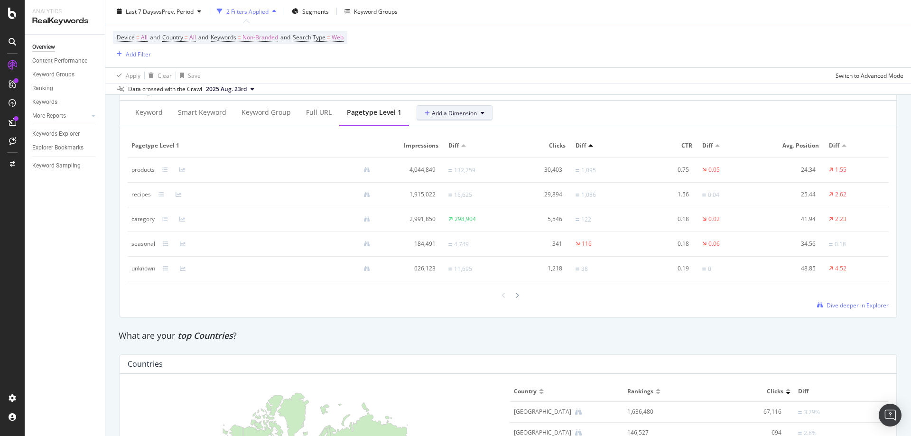
click at [425, 114] on icon at bounding box center [428, 114] width 7 height 6
click at [475, 182] on div "All Dimensions" at bounding box center [472, 181] width 118 height 16
click at [463, 193] on div "Select a field" at bounding box center [481, 196] width 105 height 13
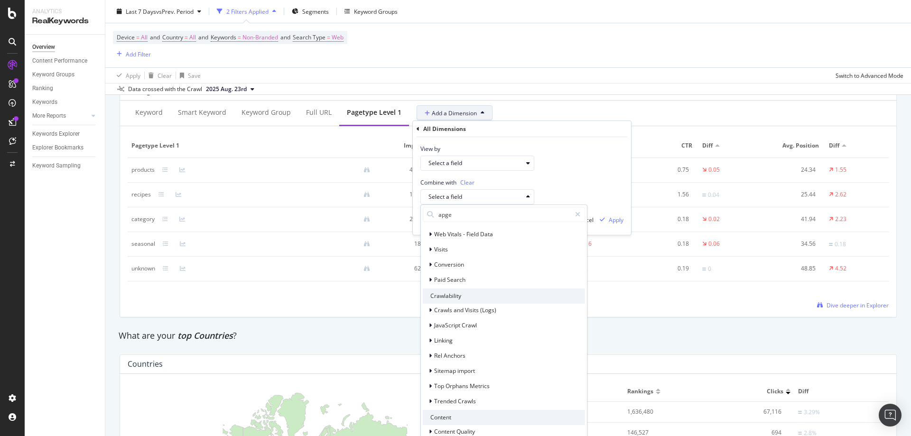
scroll to position [0, 0]
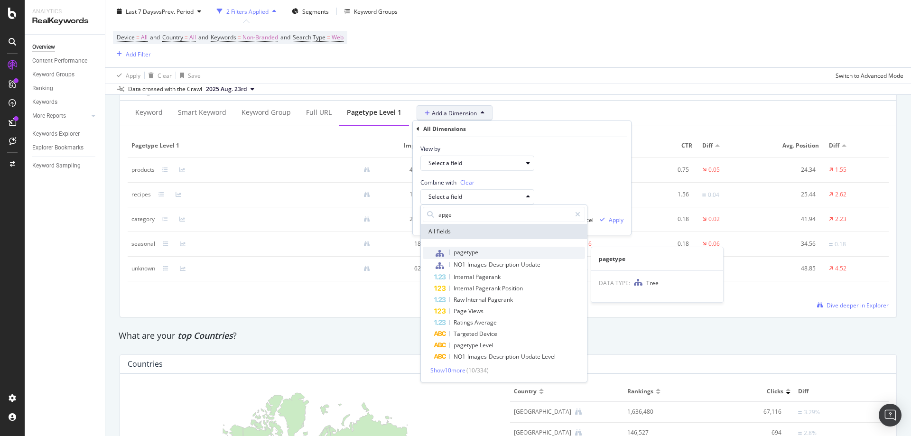
type input "apge"
click at [482, 254] on div "pagetype" at bounding box center [509, 253] width 151 height 12
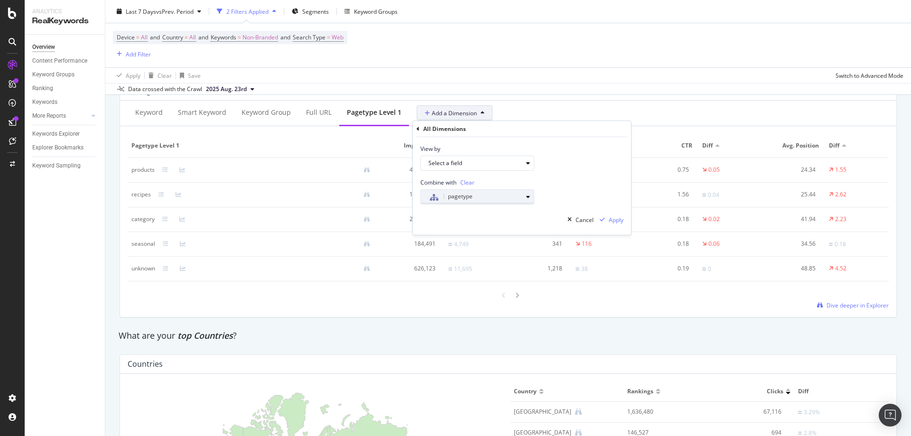
click at [520, 201] on div "pagetype" at bounding box center [476, 197] width 94 height 12
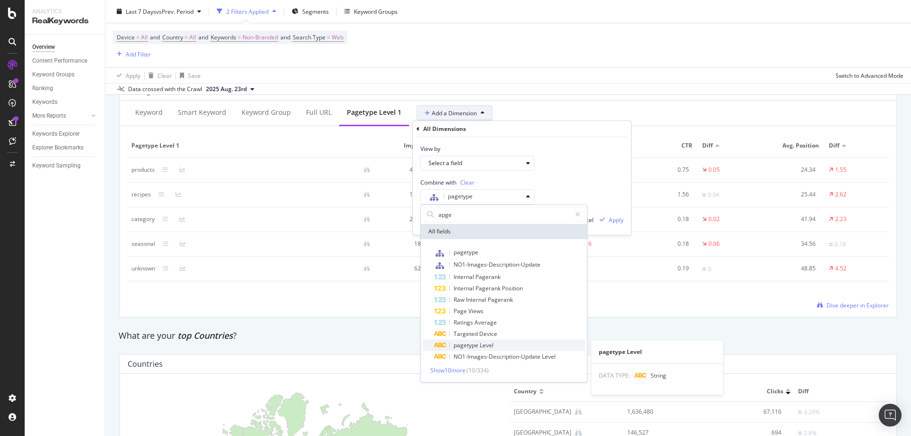
click at [510, 344] on div "pagetype Level" at bounding box center [509, 345] width 151 height 11
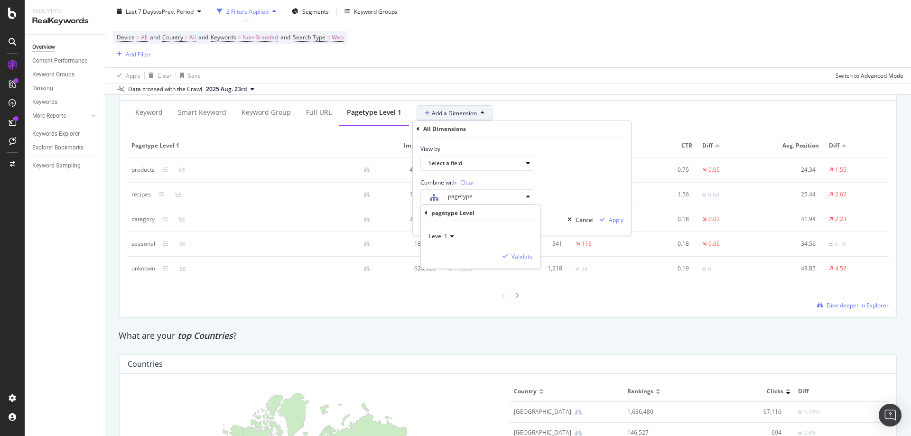
click at [447, 239] on span "Level 1" at bounding box center [438, 236] width 19 height 8
click at [450, 273] on div "Level 2" at bounding box center [482, 268] width 102 height 12
click at [613, 226] on div "Apply" at bounding box center [610, 220] width 28 height 14
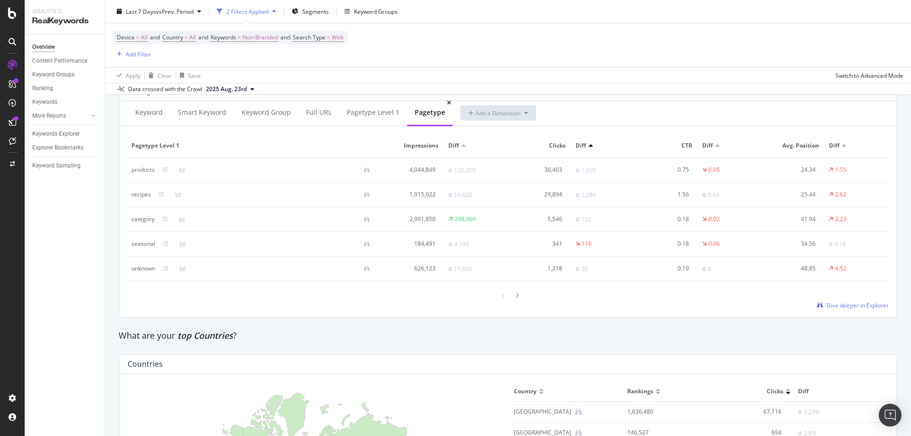
click at [426, 111] on div "pagetype" at bounding box center [430, 112] width 30 height 9
click at [443, 105] on div "pagetype" at bounding box center [430, 113] width 46 height 26
click at [447, 101] on icon at bounding box center [449, 103] width 4 height 6
click at [425, 116] on icon at bounding box center [428, 114] width 7 height 6
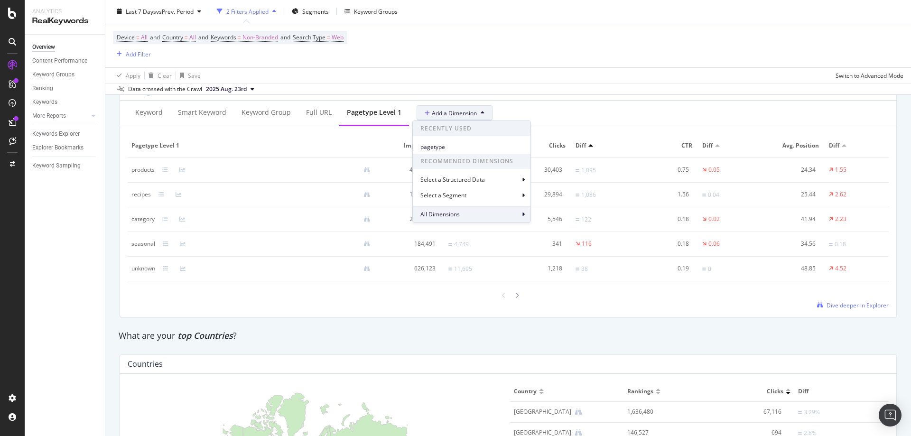
click at [464, 218] on div "All Dimensions" at bounding box center [472, 214] width 118 height 16
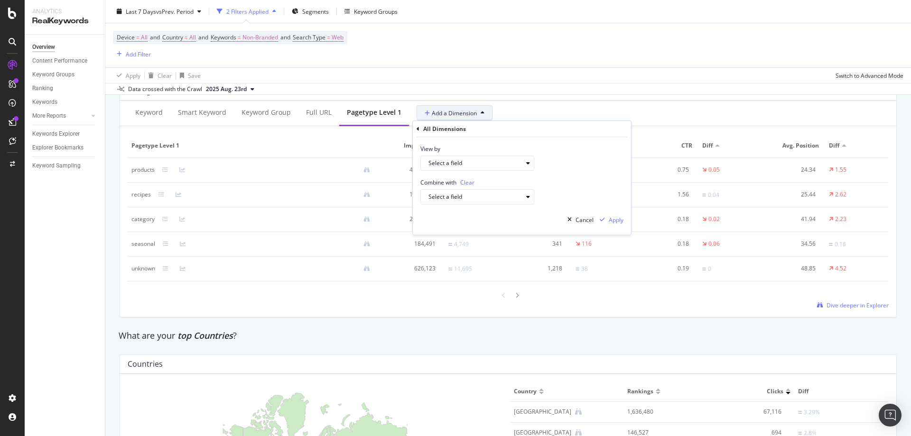
click at [491, 186] on div "Combine with Clear" at bounding box center [478, 182] width 114 height 8
click at [491, 193] on div "Select a field" at bounding box center [481, 196] width 105 height 13
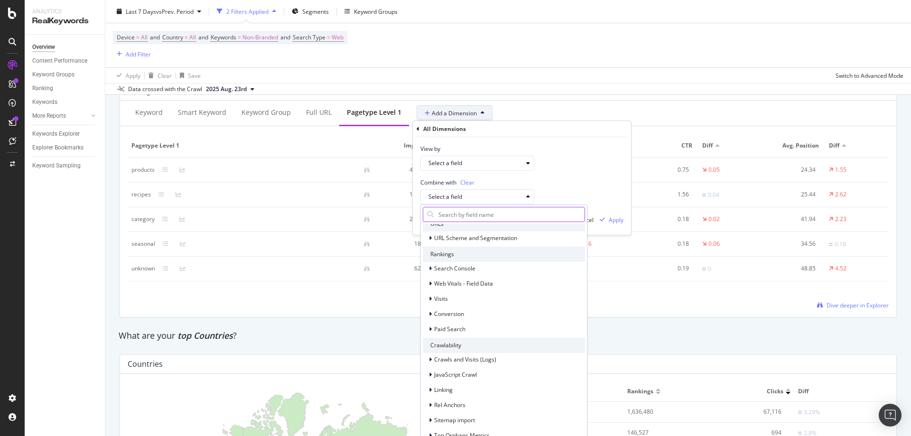
scroll to position [45, 0]
click at [476, 194] on div "Select a field" at bounding box center [476, 197] width 94 height 6
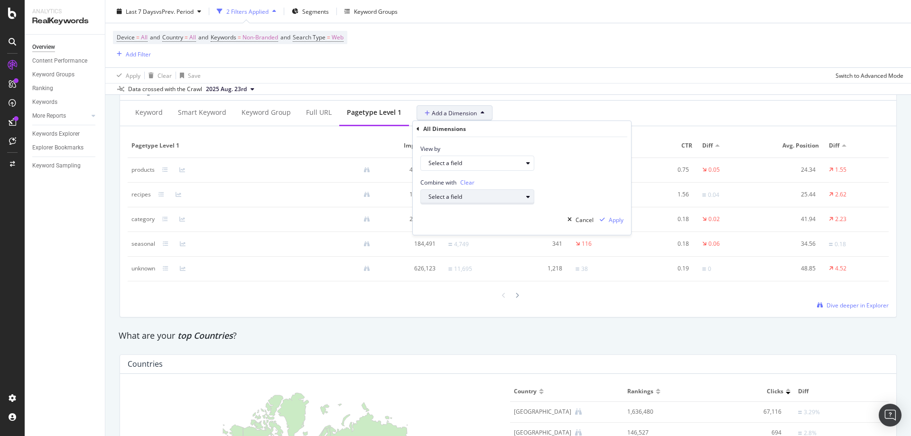
click at [486, 193] on div "Select a field" at bounding box center [481, 196] width 105 height 13
click at [509, 163] on div "Select a field" at bounding box center [476, 163] width 94 height 6
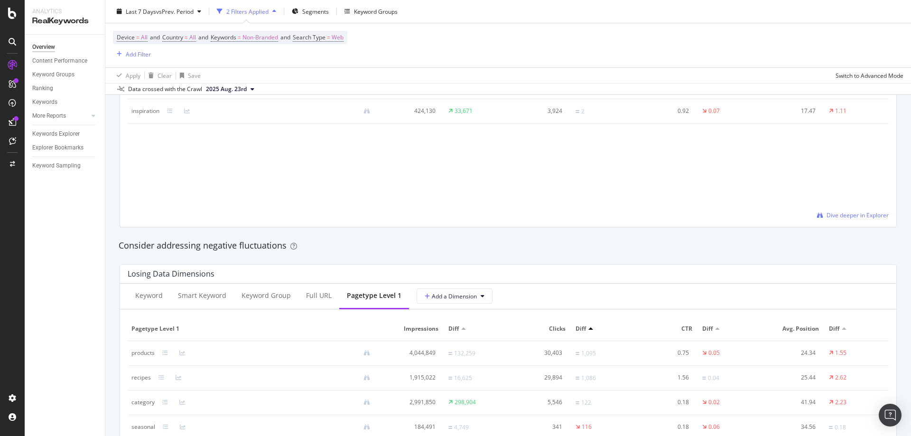
scroll to position [1044, 0]
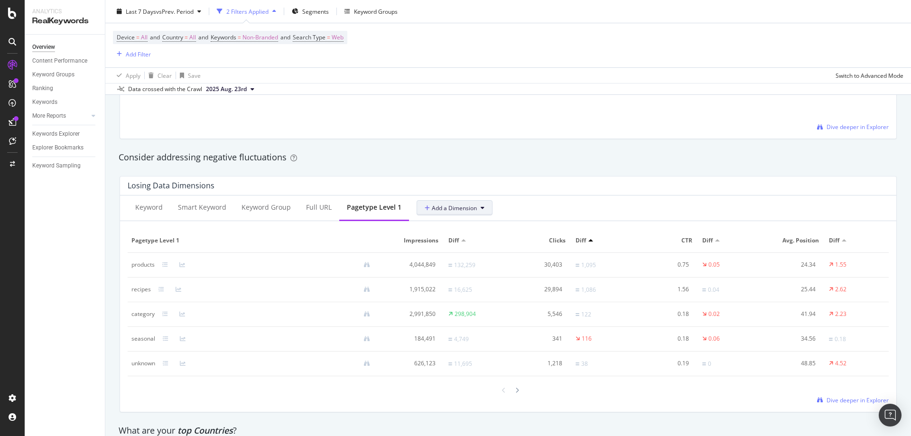
click at [440, 214] on button "Add a Dimension" at bounding box center [455, 207] width 76 height 15
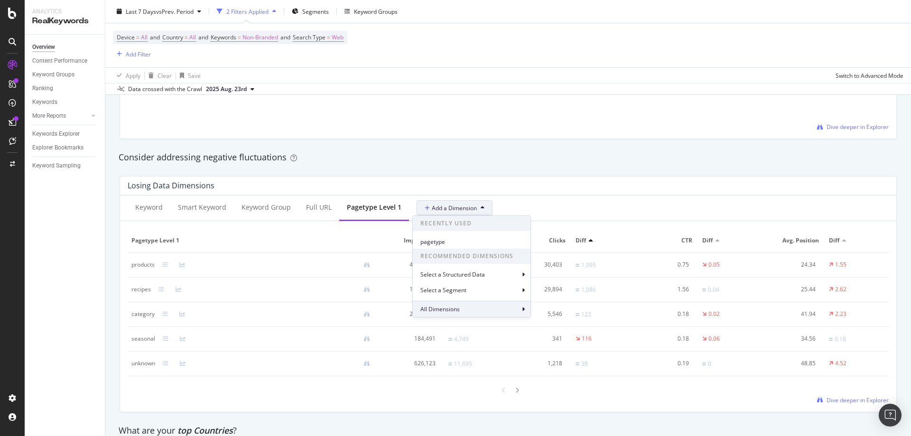
click at [439, 311] on span "All Dimensions" at bounding box center [440, 309] width 39 height 8
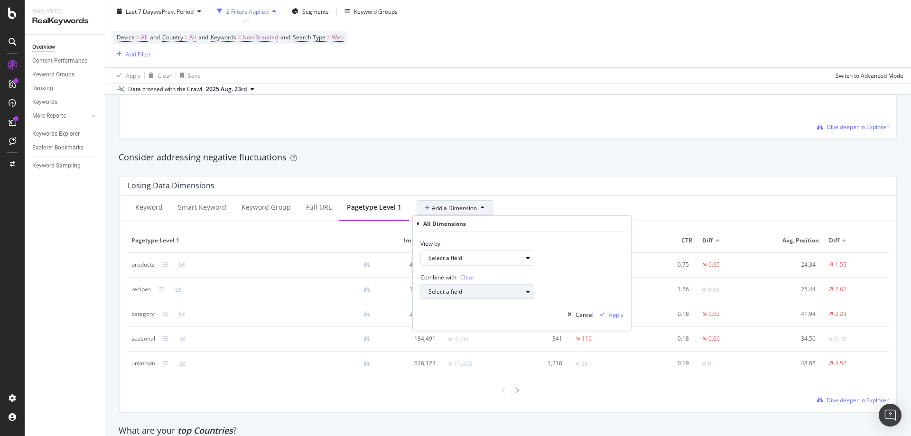
click at [461, 295] on div "Select a field" at bounding box center [476, 292] width 94 height 6
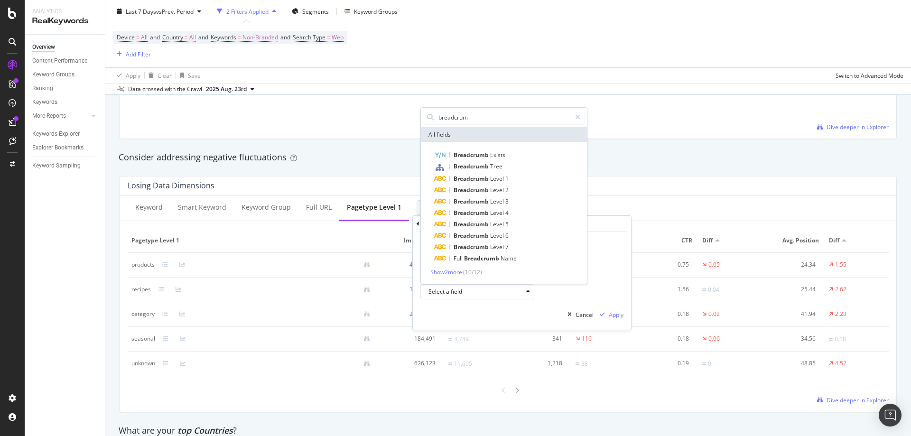
type input "breadcrumb"
click at [551, 294] on div "Combine with Clear Select a field breadcrumb All fields Breadcrumb Exists Bread…" at bounding box center [522, 283] width 218 height 34
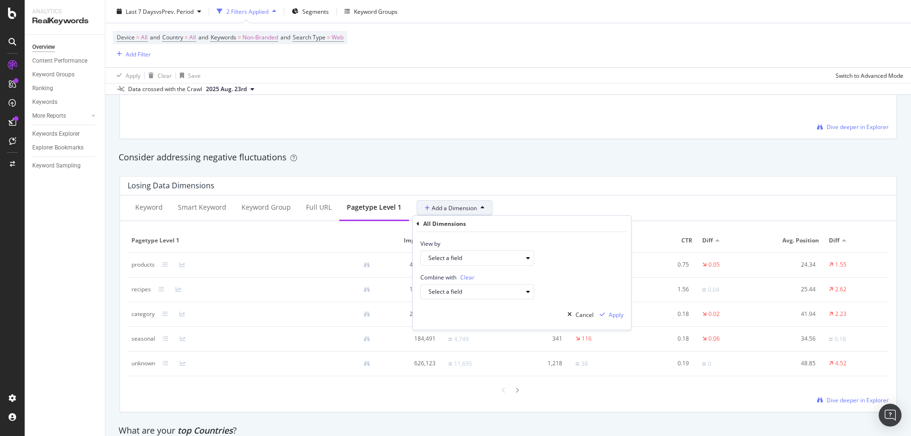
click at [614, 165] on div "Consider addressing negative fluctuations" at bounding box center [508, 158] width 789 height 22
click at [111, 264] on div "By website & by URL Detect big movements in your website performance Unique Key…" at bounding box center [508, 81] width 806 height 2013
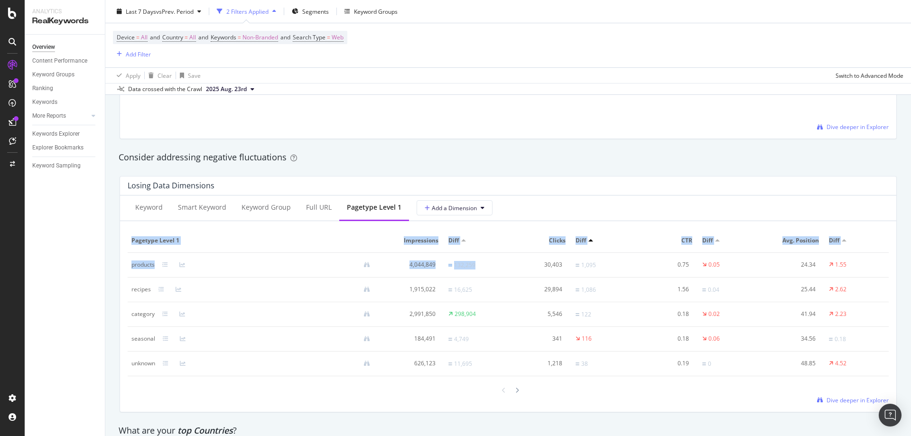
drag, startPoint x: 119, startPoint y: 267, endPoint x: 503, endPoint y: 272, distance: 384.0
click at [503, 272] on div "Losing Data Dimensions Keyword Smart Keyword Keyword Group Full URL pagetype Le…" at bounding box center [508, 294] width 789 height 252
click at [503, 272] on td "132,259" at bounding box center [477, 265] width 64 height 25
click at [515, 272] on td "30,403" at bounding box center [540, 265] width 64 height 25
drag, startPoint x: 499, startPoint y: 265, endPoint x: 444, endPoint y: 266, distance: 54.6
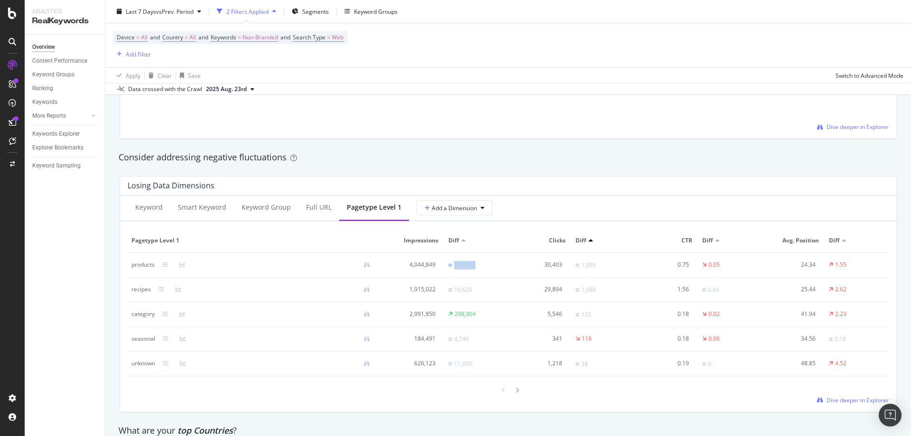
click at [445, 266] on td "132,259" at bounding box center [477, 265] width 64 height 25
drag, startPoint x: 624, startPoint y: 264, endPoint x: 503, endPoint y: 266, distance: 120.6
click at [503, 266] on tr "products 4,044,849 132,259 30,403 1,095 0.75 0.05 24.34 1.55" at bounding box center [508, 265] width 761 height 25
click at [605, 268] on td "1,095" at bounding box center [604, 265] width 64 height 25
drag, startPoint x: 859, startPoint y: 252, endPoint x: 837, endPoint y: 253, distance: 21.9
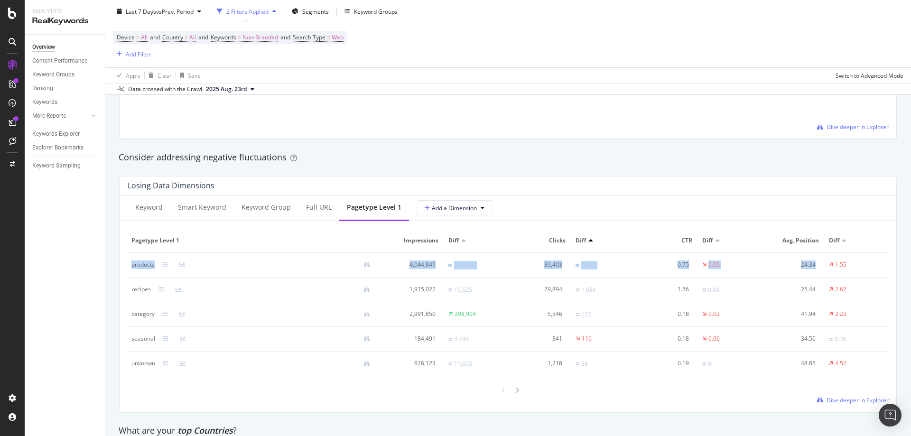
click at [837, 253] on table "pagetype Level 1 Impressions Diff Clicks Diff CTR Diff Avg. Position Diff produ…" at bounding box center [508, 303] width 761 height 148
click at [853, 262] on td "1.55" at bounding box center [857, 265] width 64 height 25
drag, startPoint x: 861, startPoint y: 271, endPoint x: 782, endPoint y: 266, distance: 79.4
click at [782, 266] on tr "products 4,044,849 132,259 30,403 1,095 0.75 0.05 24.34 1.55" at bounding box center [508, 265] width 761 height 25
click at [866, 262] on td "1.55" at bounding box center [857, 265] width 64 height 25
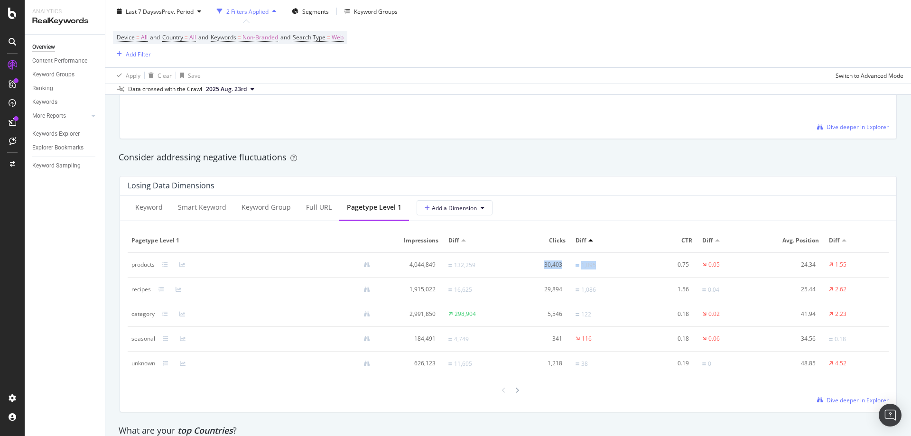
drag, startPoint x: 574, startPoint y: 261, endPoint x: 565, endPoint y: 262, distance: 9.5
click at [527, 262] on tr "products 4,044,849 132,259 30,403 1,095 0.75 0.05 24.34 1.55" at bounding box center [508, 265] width 761 height 25
click at [613, 262] on td "1,095" at bounding box center [604, 265] width 64 height 25
click at [185, 262] on icon at bounding box center [182, 265] width 6 height 6
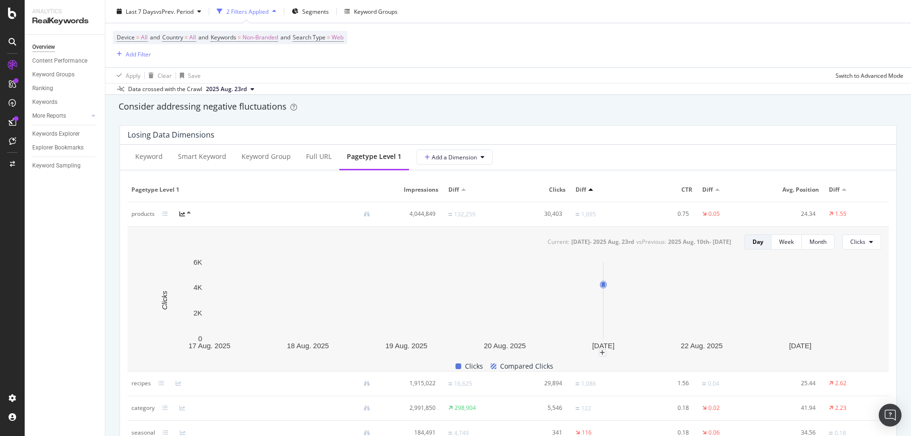
scroll to position [1139, 0]
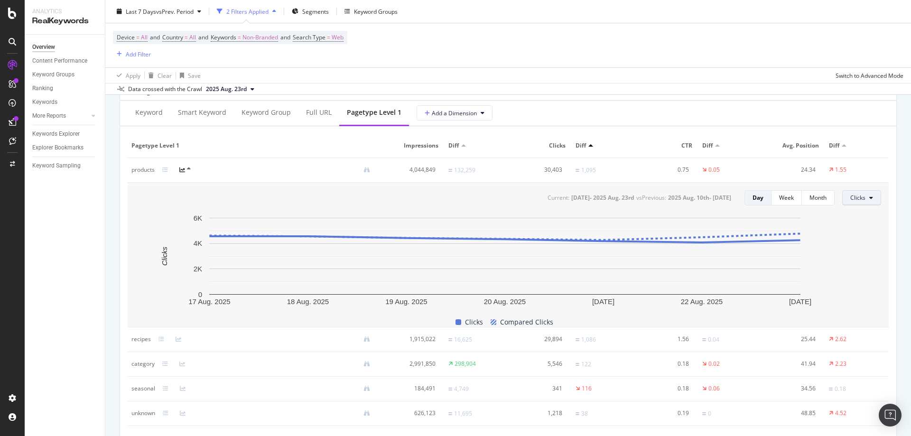
click at [851, 199] on span "Clicks" at bounding box center [858, 198] width 15 height 8
click at [865, 236] on span "Impressions" at bounding box center [866, 234] width 45 height 9
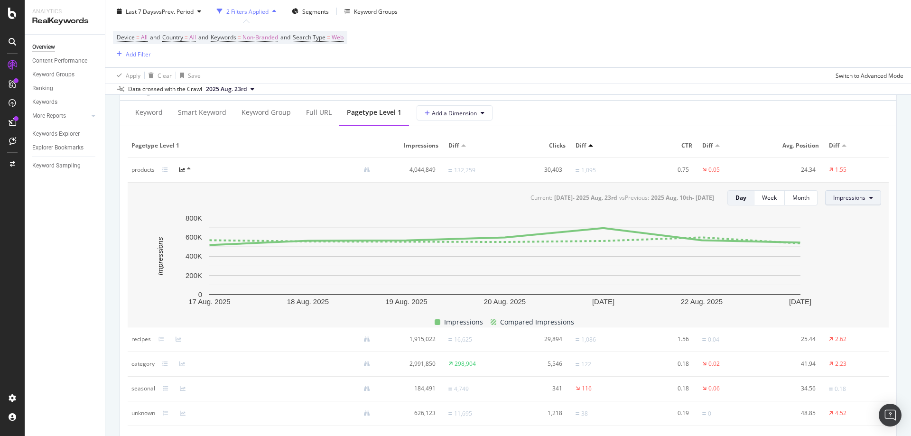
click at [856, 201] on span "Impressions" at bounding box center [849, 198] width 32 height 8
click at [847, 216] on span "Clicks" at bounding box center [848, 217] width 45 height 9
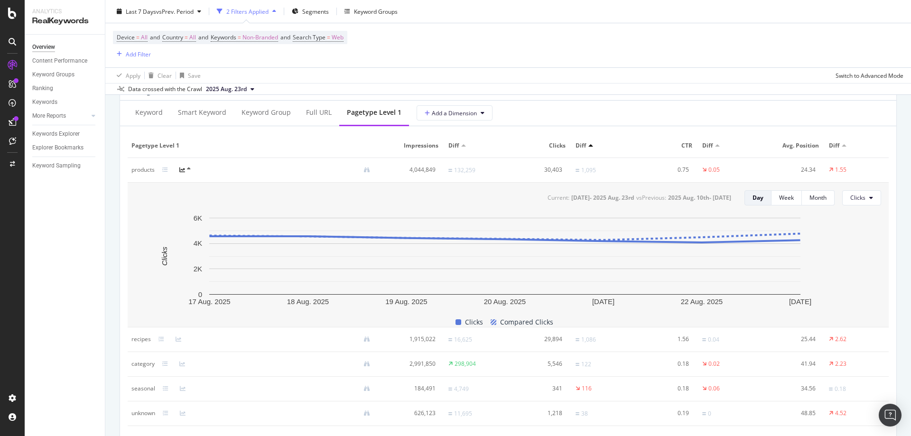
click at [168, 169] on div at bounding box center [170, 170] width 17 height 8
